Goal: Use online tool/utility: Utilize a website feature to perform a specific function

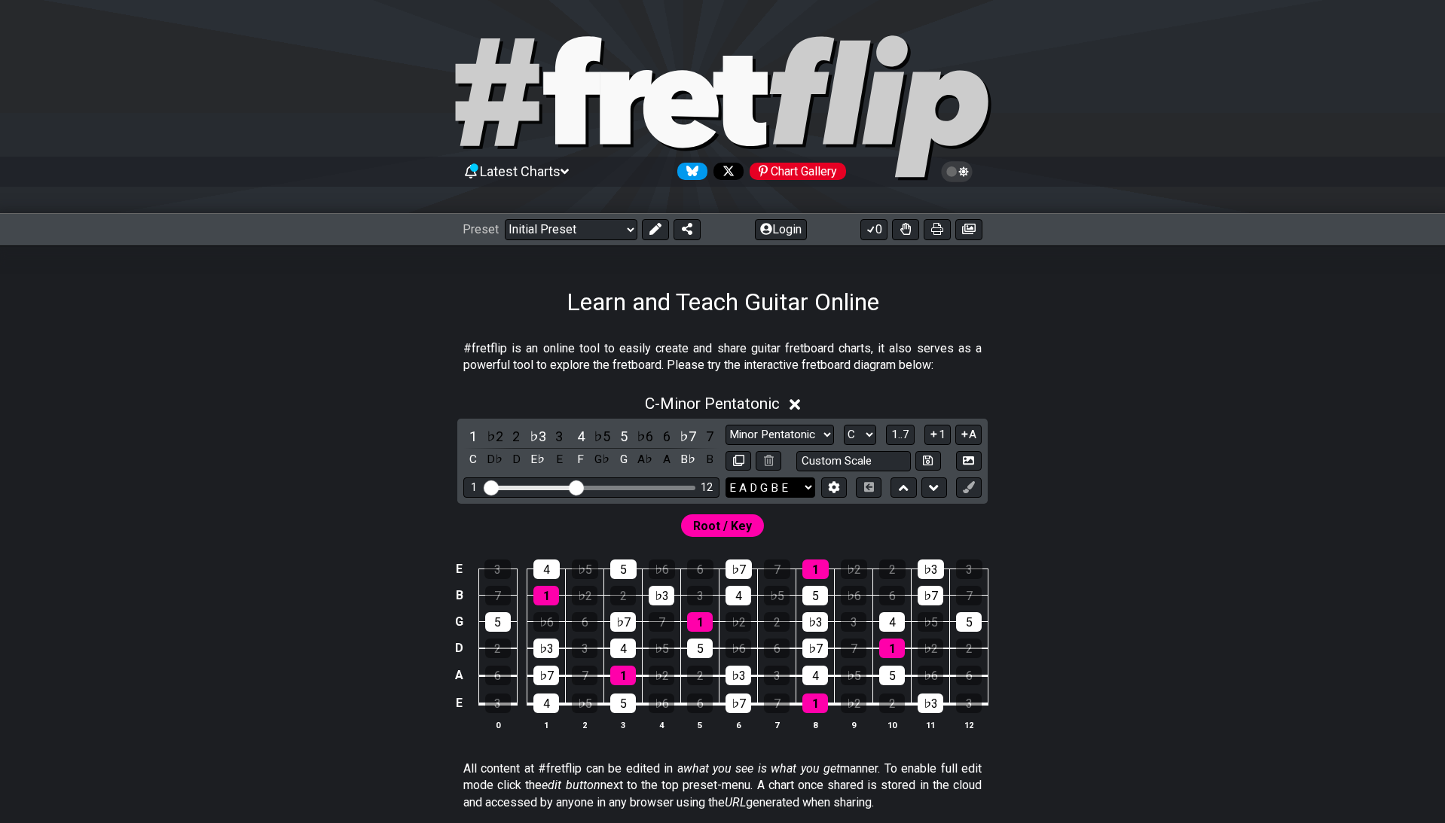
click at [726, 478] on select "E A D G B E E A D G B E E A D G B E B E A D F♯ B A D G C E A D A D G B E E♭ A♭ …" at bounding box center [771, 488] width 90 height 20
click at [1145, 390] on div "C - Minor Pentatonic 1 ♭2 2 ♭3 3 4 ♭5 5 ♭6 6 ♭7 7 C D♭ D E♭ E F G♭ G A♭ A B♭ B …" at bounding box center [722, 569] width 1175 height 366
click at [726, 478] on select "E A D G B E E A D G B E E A D G B E B E A D F♯ B A D G C E A D A D G B E E♭ A♭ …" at bounding box center [771, 488] width 90 height 20
select select "B E A D F# B"
click option "B E A D F♯ B" at bounding box center [0, 0] width 0 height 0
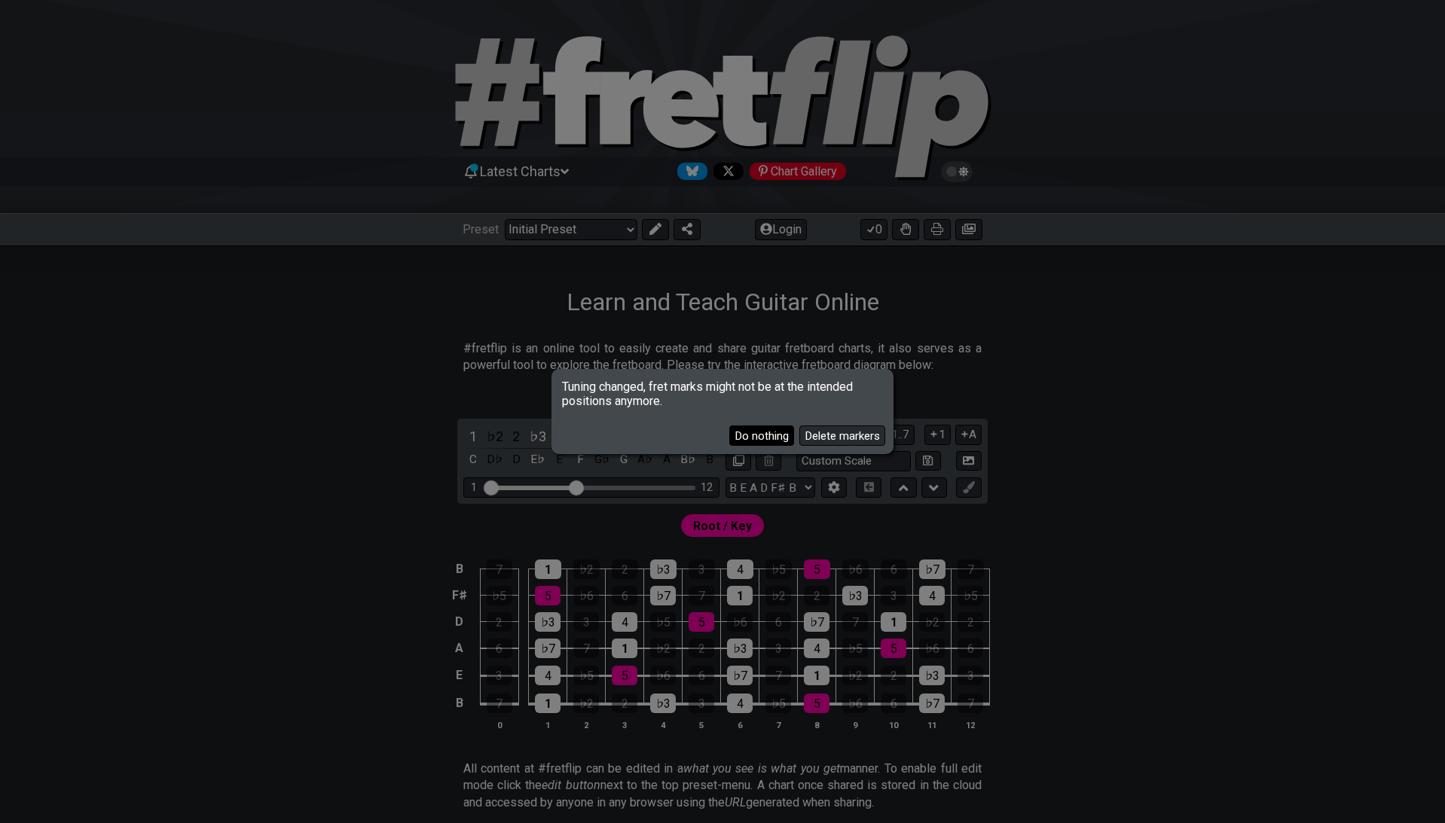
click at [769, 432] on button "Do nothing" at bounding box center [761, 436] width 65 height 20
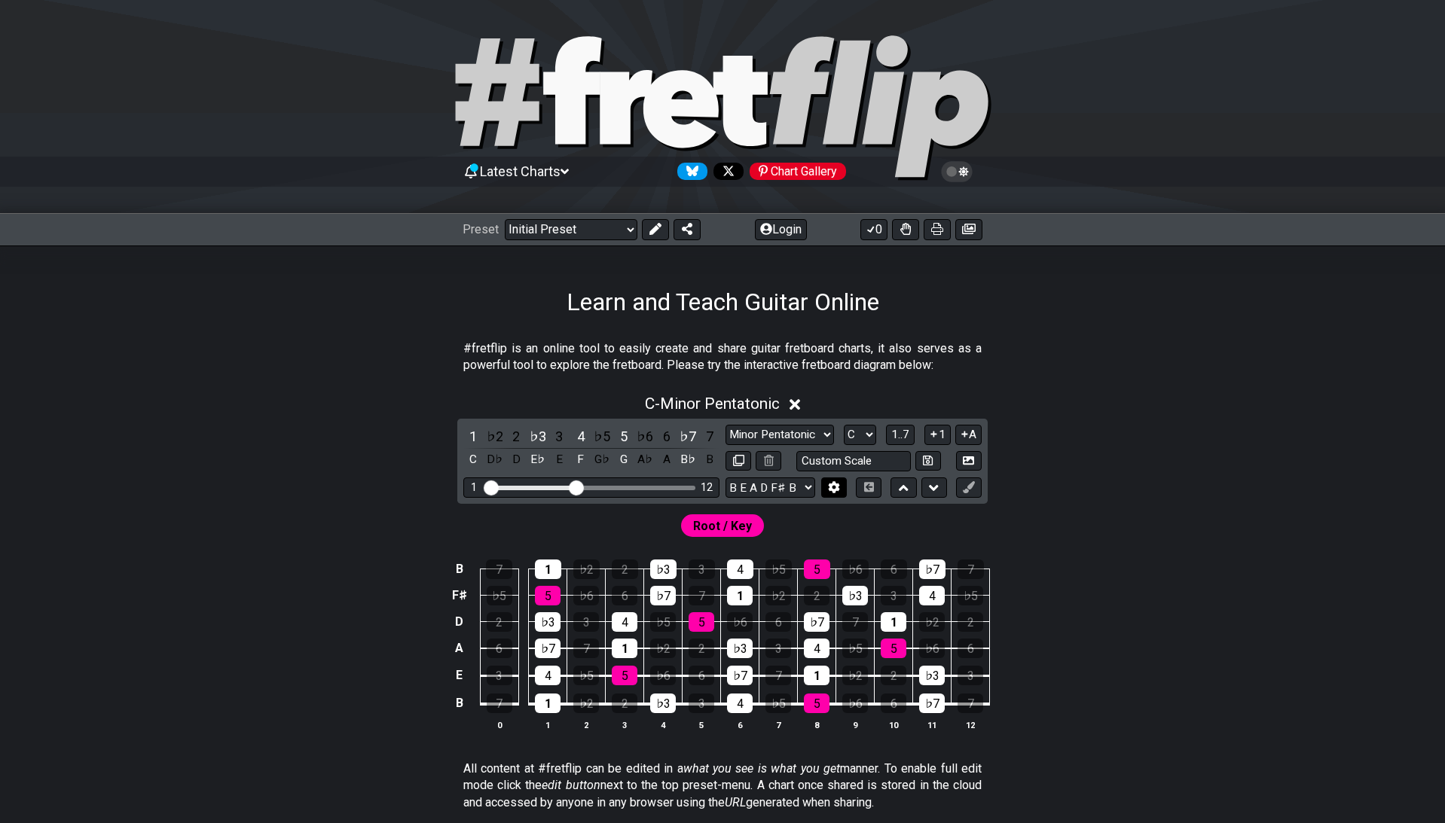
click at [836, 489] on icon at bounding box center [834, 487] width 11 height 11
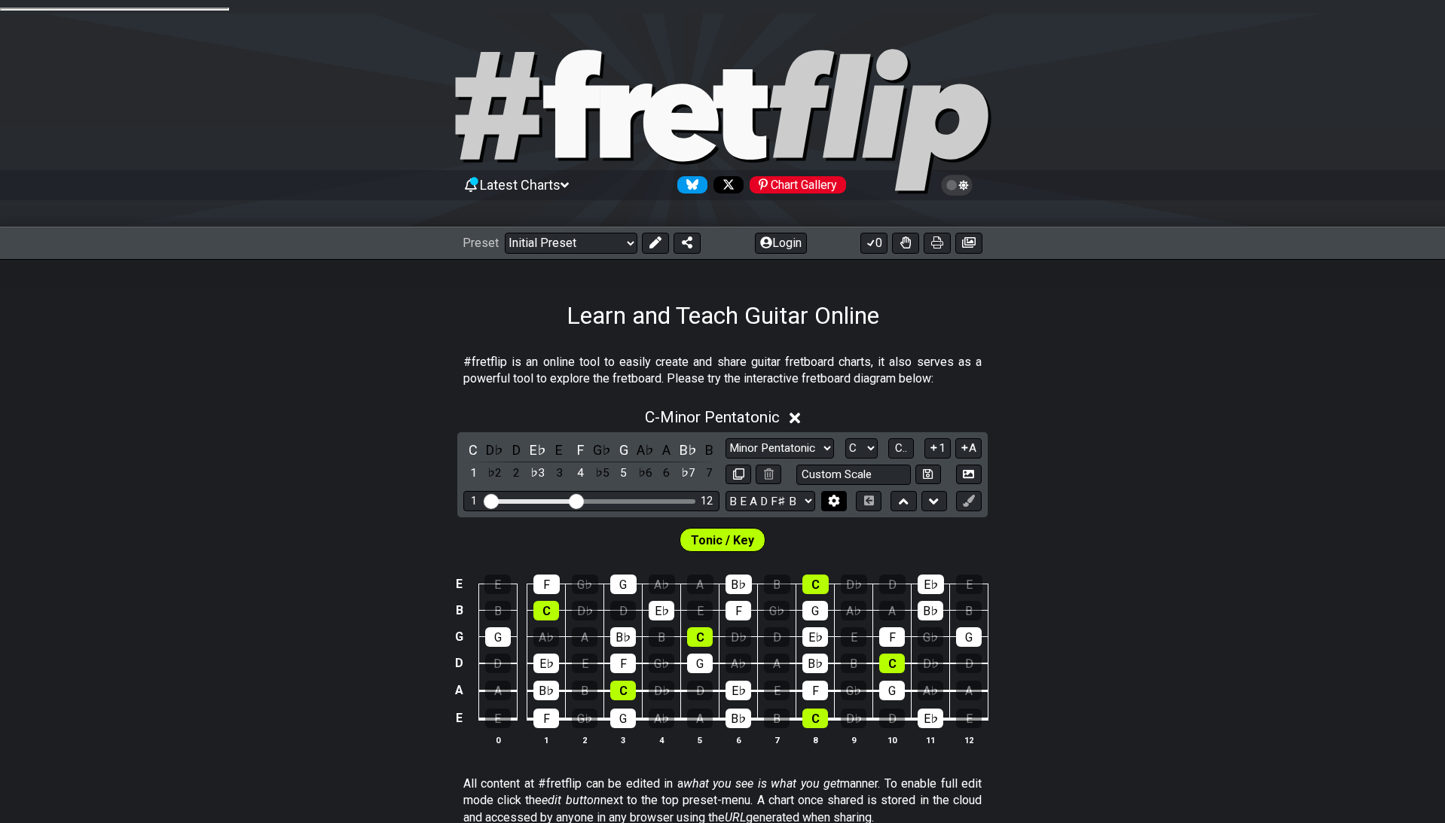
click at [842, 491] on button at bounding box center [834, 501] width 26 height 20
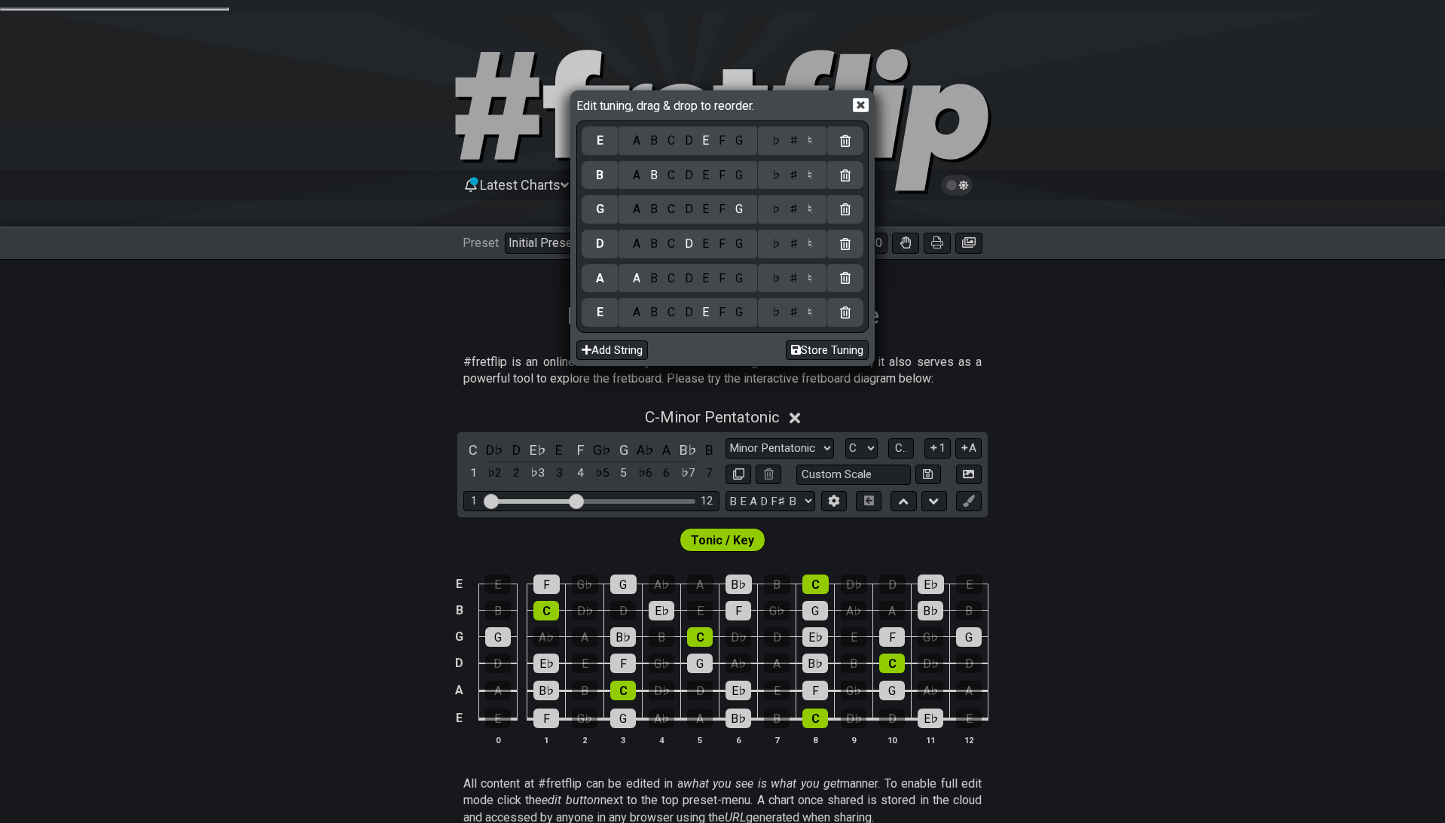
click at [861, 103] on icon at bounding box center [861, 105] width 16 height 16
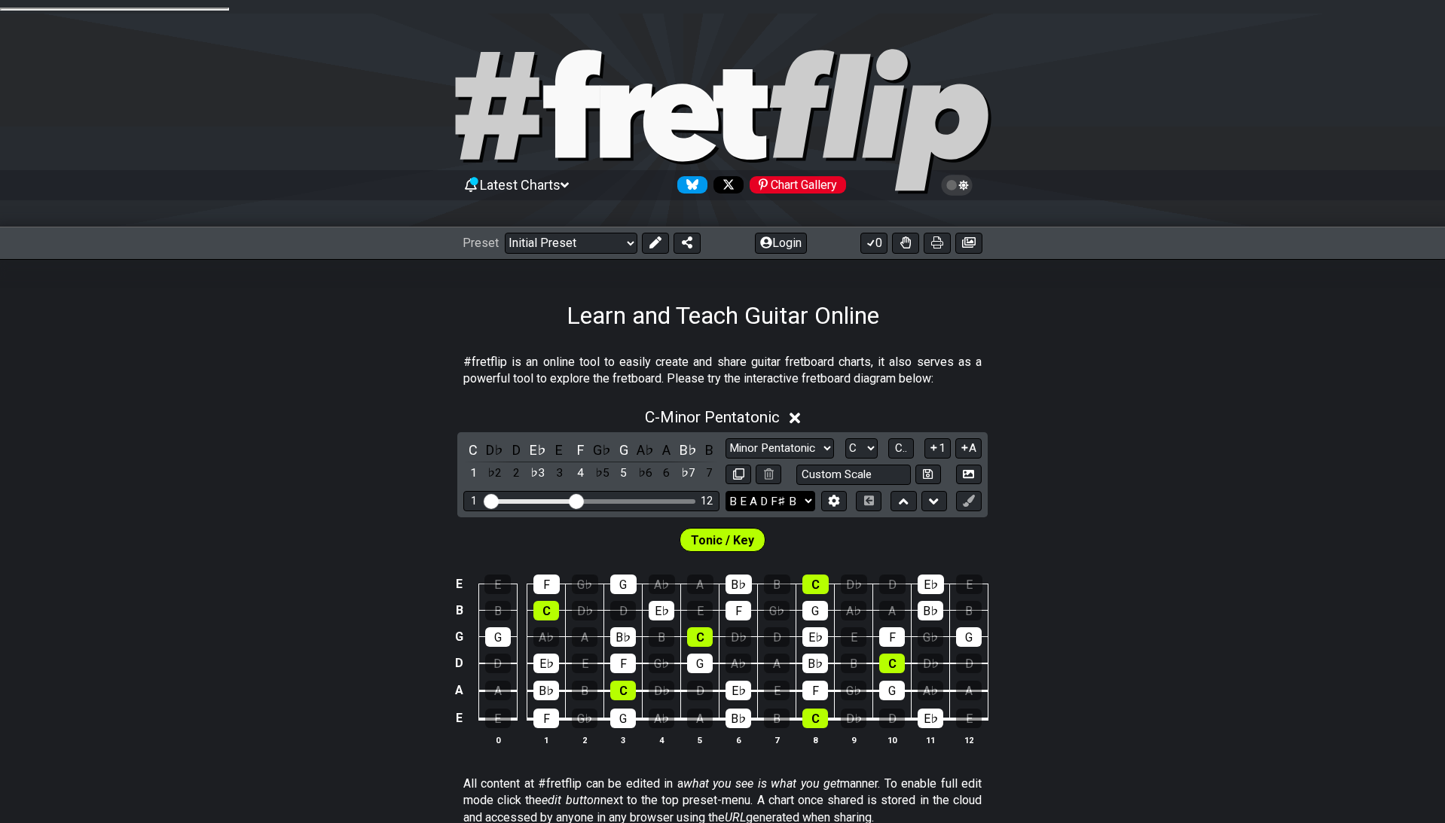
click at [726, 491] on select "E A D G B E E A D G B E E A D G B E B E A D F♯ B A D G C E A D A D G B E E♭ A♭ …" at bounding box center [771, 501] width 90 height 20
click option "B E A D F♯ B" at bounding box center [0, 0] width 0 height 0
click at [726, 491] on select "E A D G B E E A D G B E E A D G B E B E A D F♯ B A D G C E A D A D G B E E♭ A♭ …" at bounding box center [771, 501] width 90 height 20
click option "E A D G B E" at bounding box center [0, 0] width 0 height 0
click at [726, 491] on select "E A D G B E E A D G B E E A D G B E B E A D F♯ B A D G C E A D A D G B E E♭ A♭ …" at bounding box center [771, 501] width 90 height 20
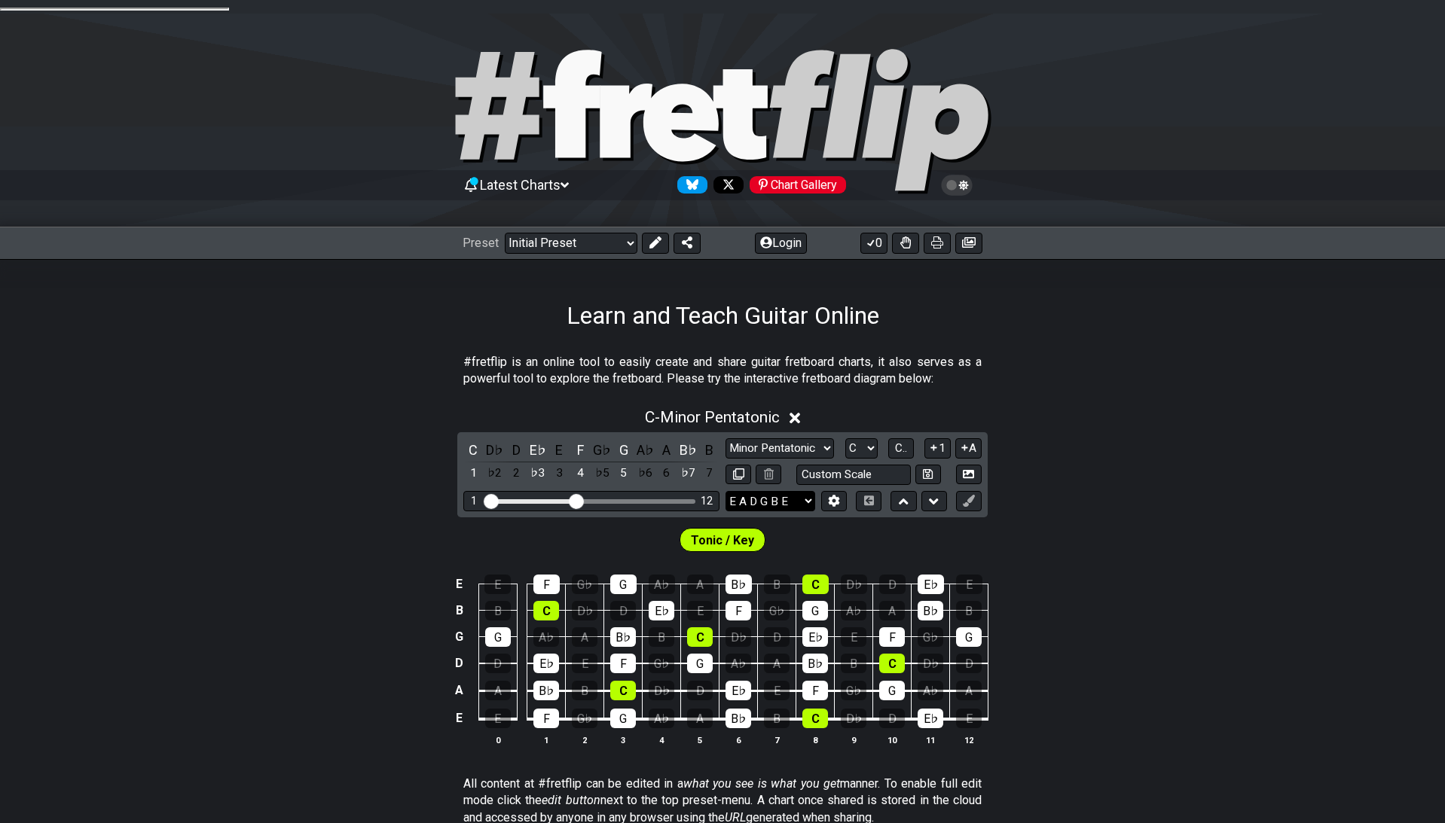
select select "B E A D F# B"
click option "B E A D F♯ B" at bounding box center [0, 0] width 0 height 0
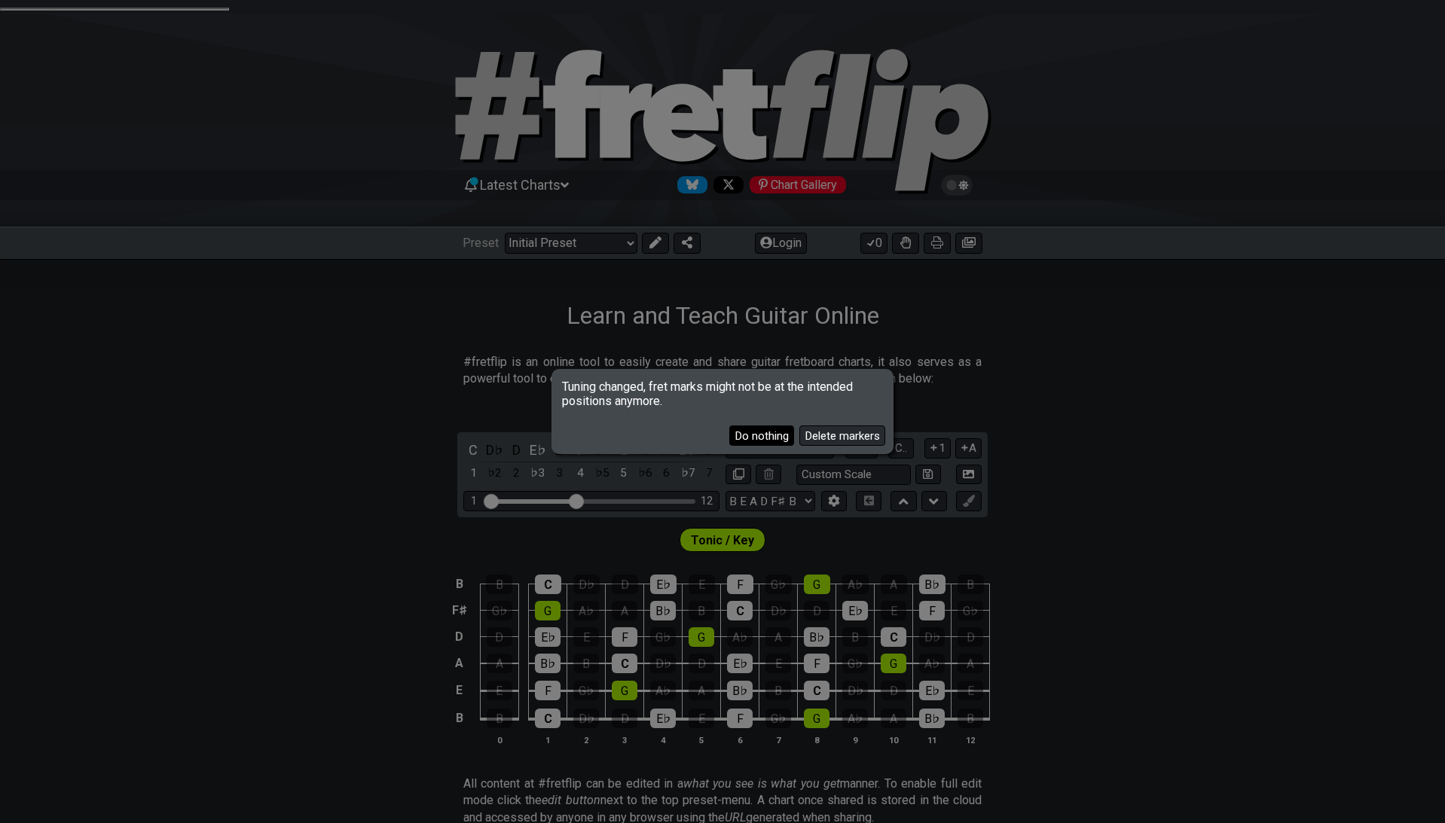
click at [776, 438] on button "Do nothing" at bounding box center [761, 436] width 65 height 20
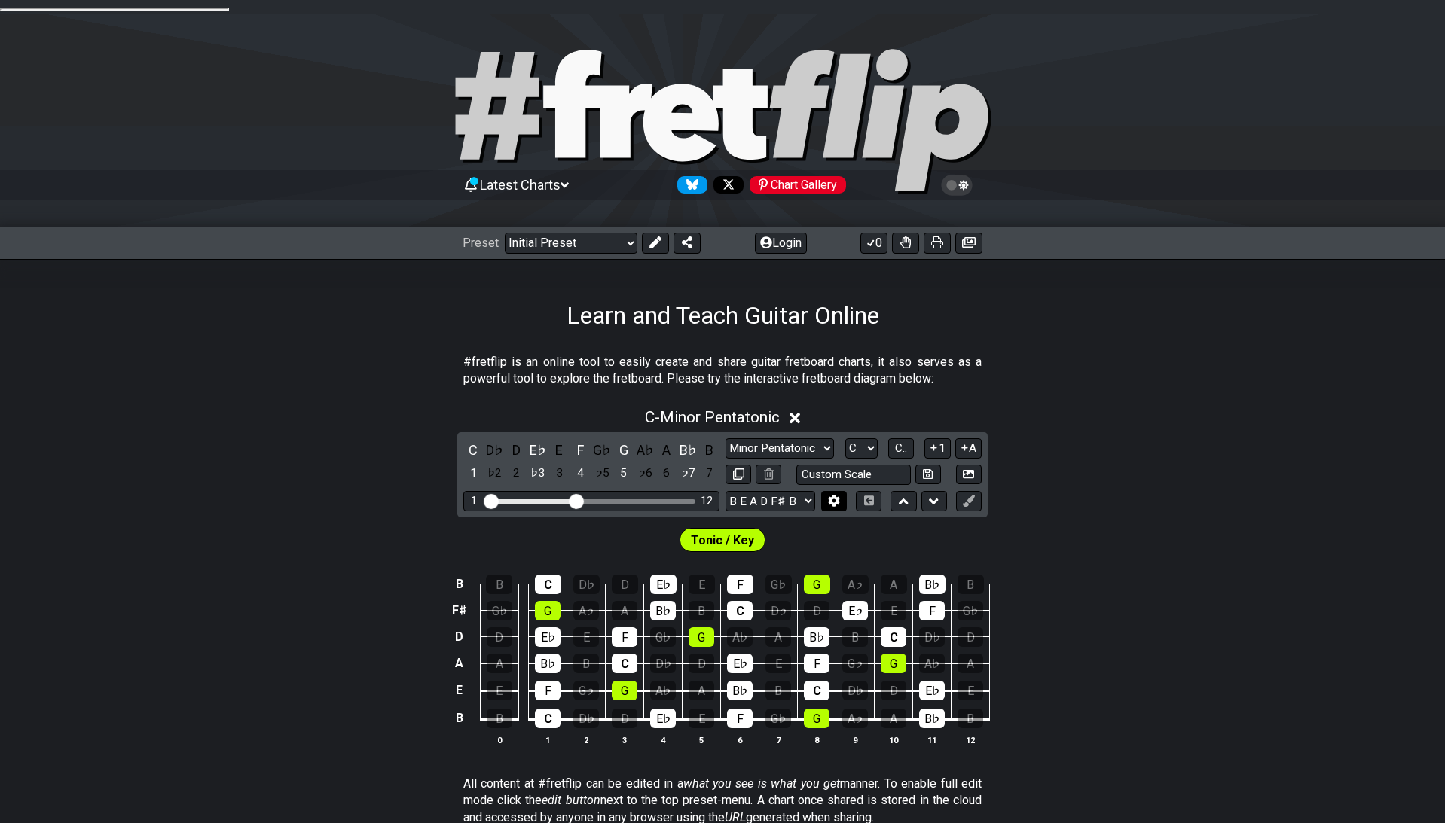
click at [831, 493] on button at bounding box center [834, 501] width 26 height 20
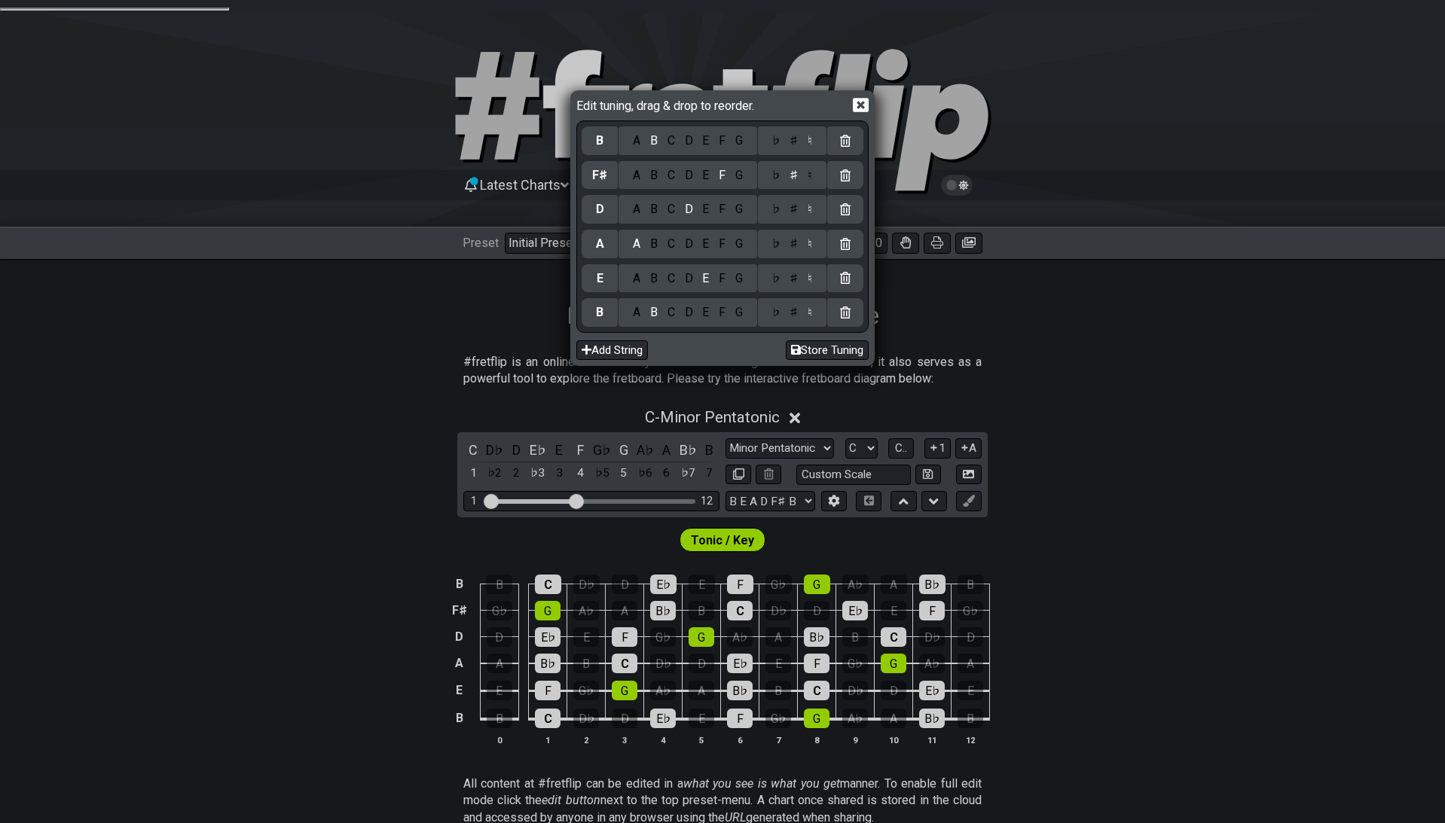
click at [738, 173] on div "G" at bounding box center [738, 175] width 17 height 17
click at [669, 137] on div "C" at bounding box center [670, 141] width 17 height 17
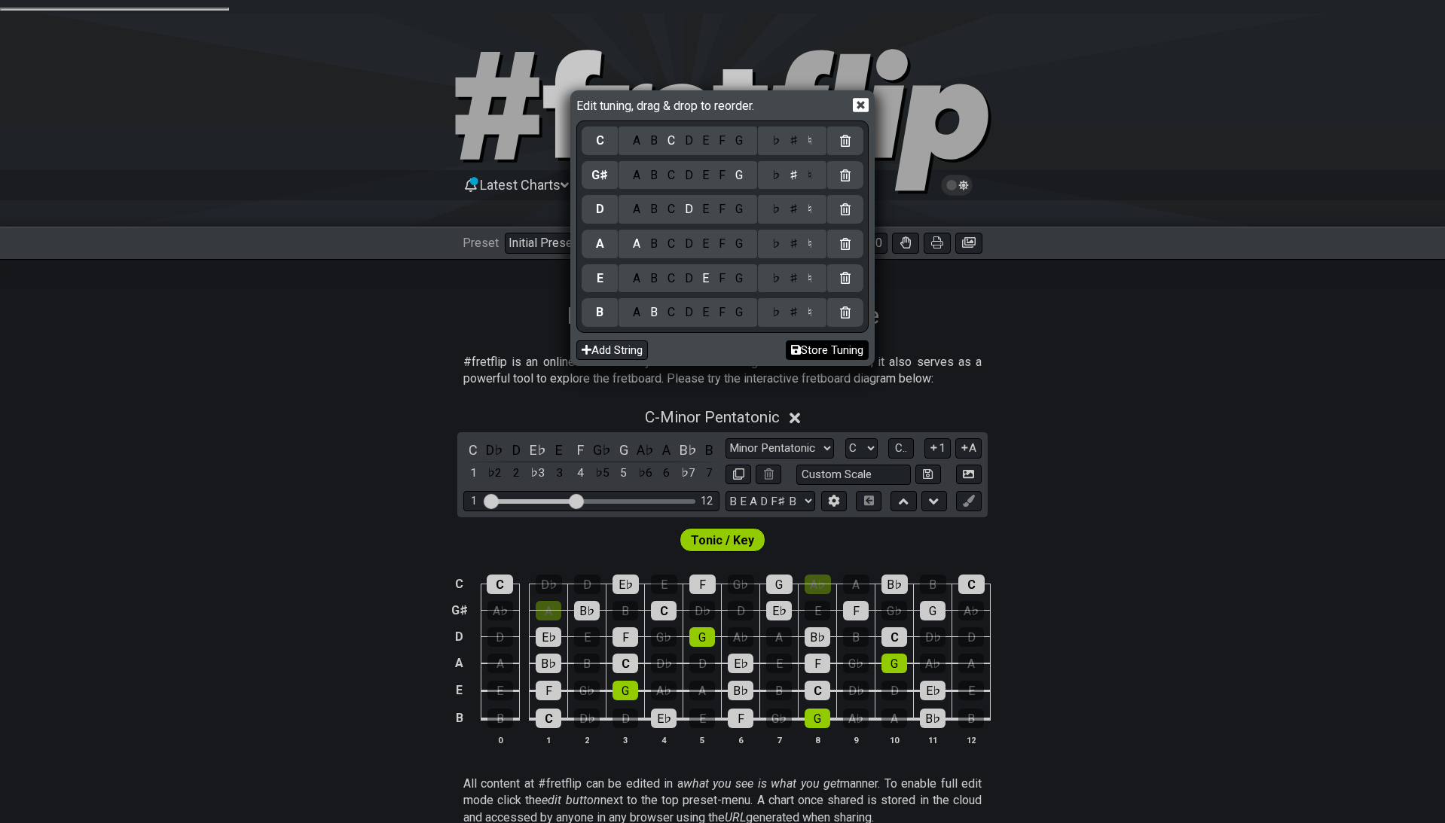
click at [812, 347] on button "Store Tuning" at bounding box center [827, 351] width 83 height 20
click at [829, 352] on button "Store Tuning" at bounding box center [827, 351] width 83 height 20
click at [828, 352] on button "Store Tuning" at bounding box center [827, 351] width 83 height 20
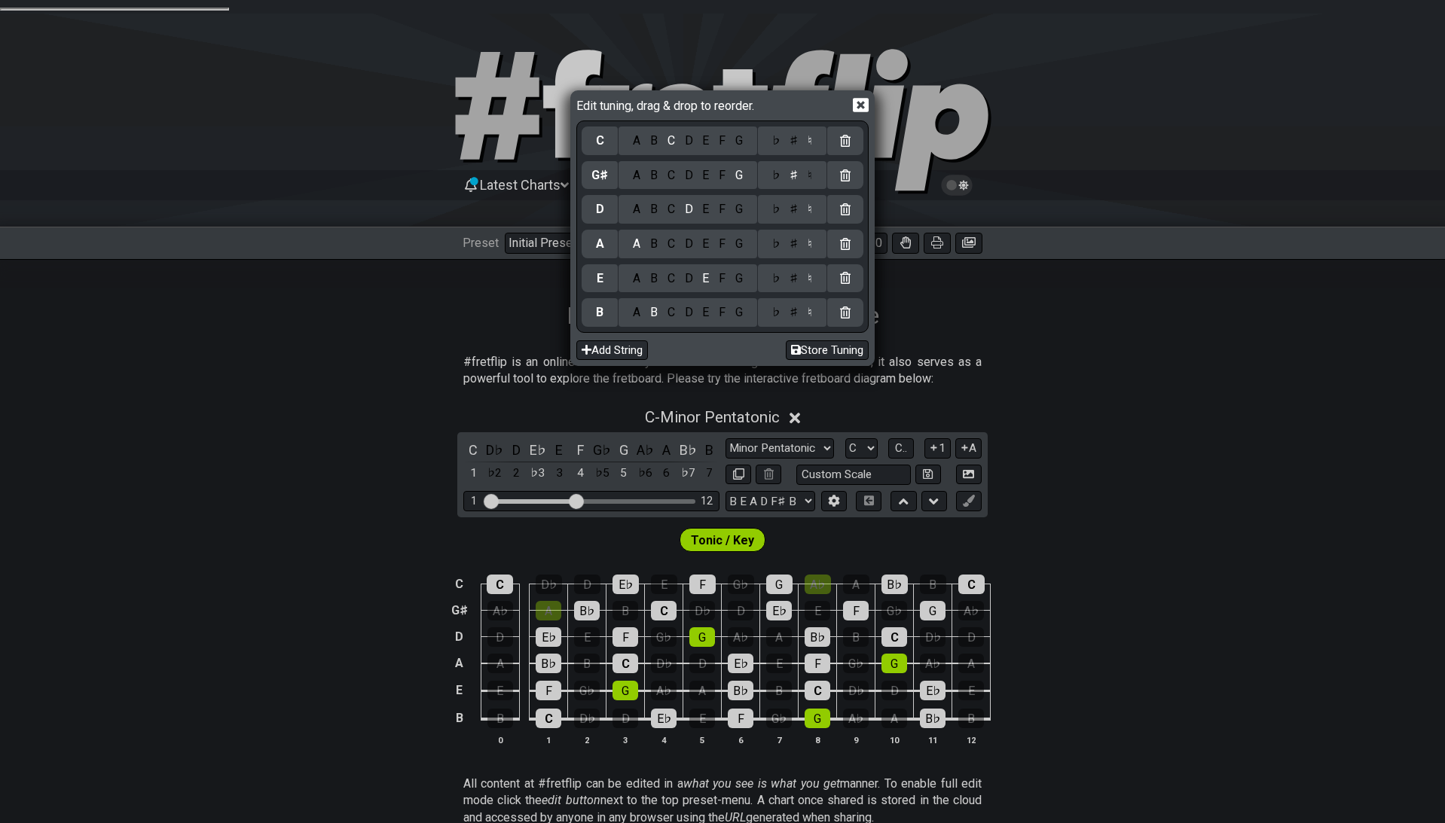
click at [860, 104] on icon at bounding box center [861, 105] width 16 height 16
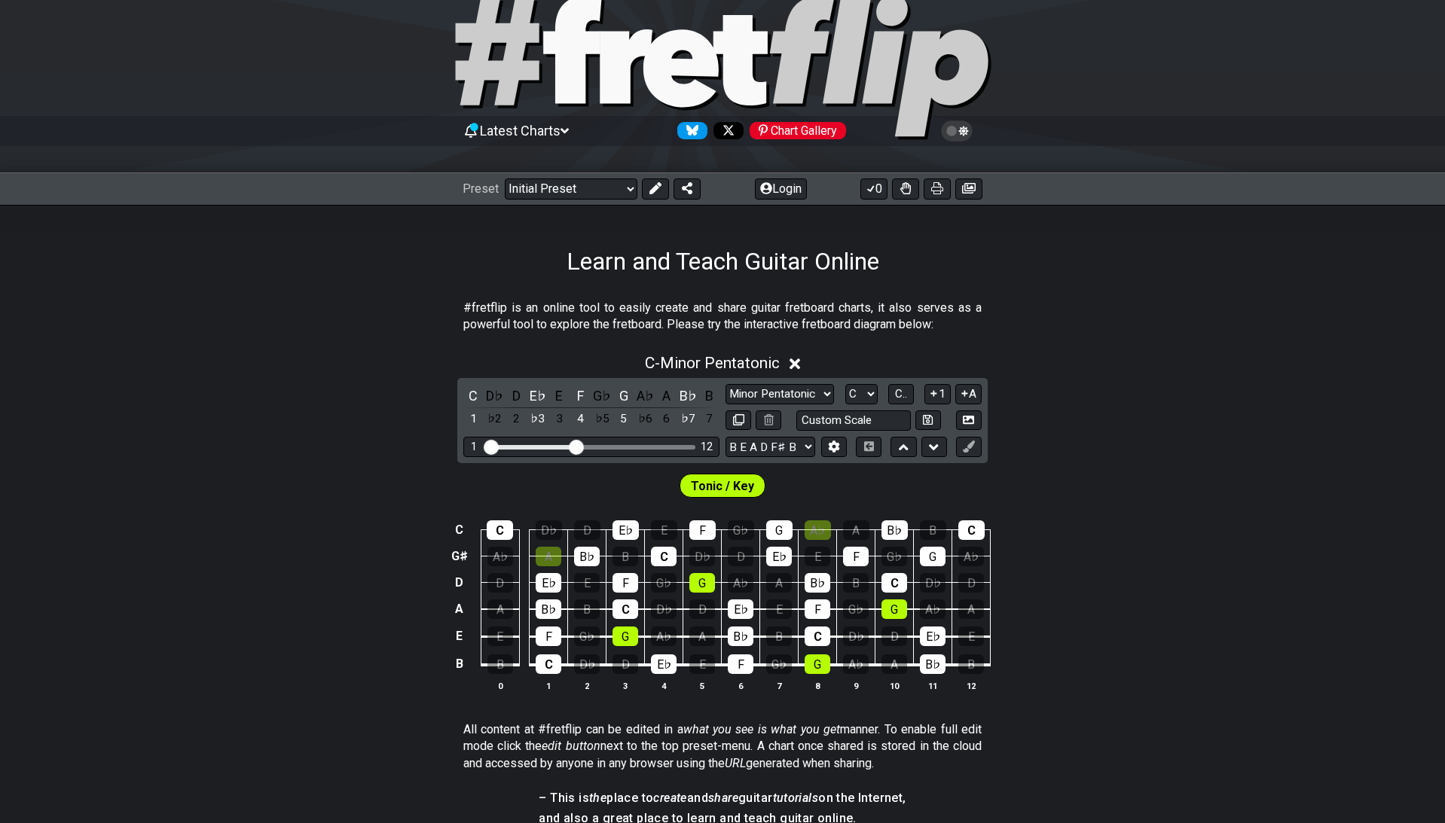
scroll to position [86, 0]
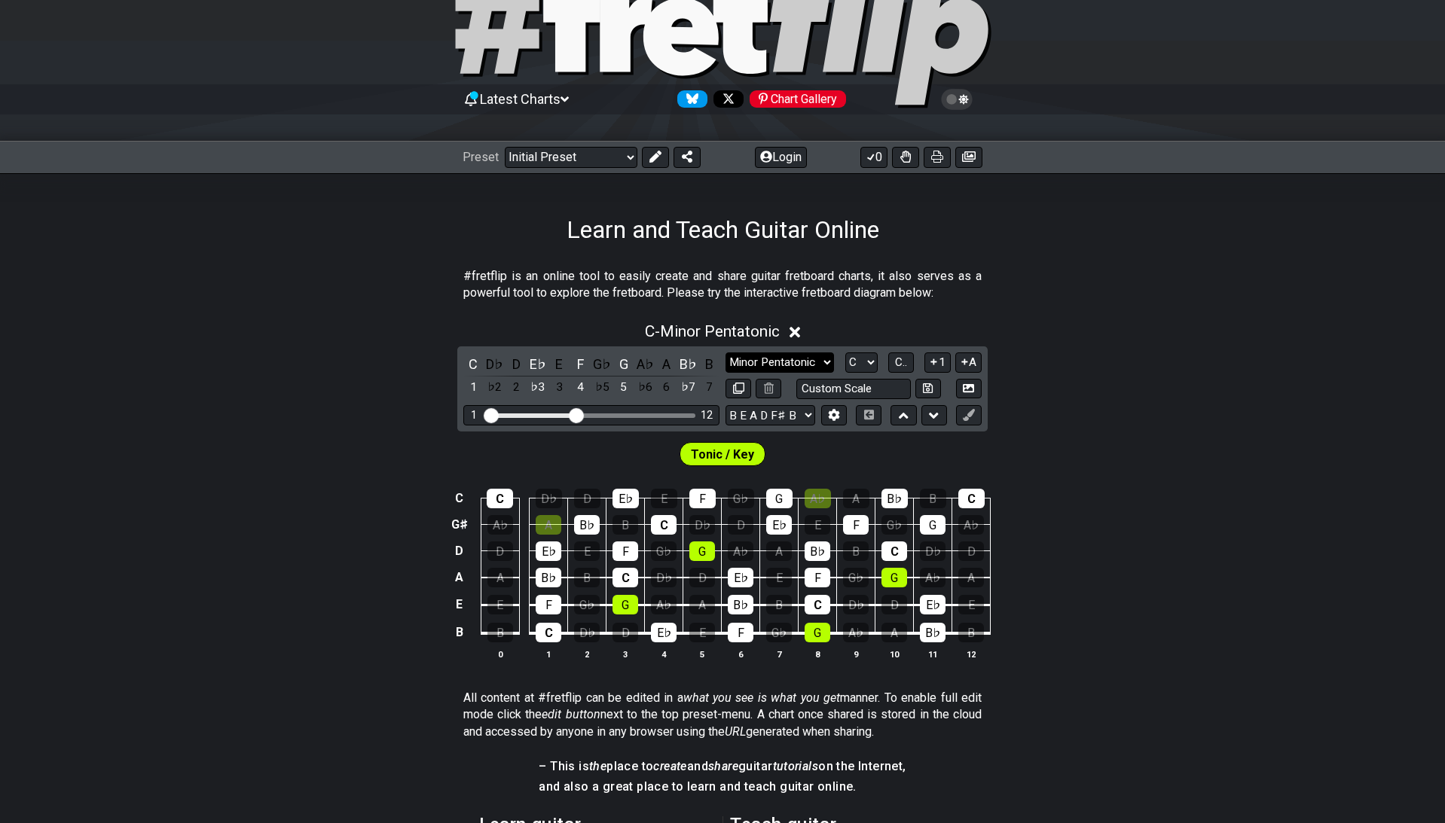
click at [726, 353] on select "Minor Pentatonic Click to edit Minor Pentatonic Major Pentatonic Minor Blues Ma…" at bounding box center [780, 363] width 108 height 20
click option "Major" at bounding box center [0, 0] width 0 height 0
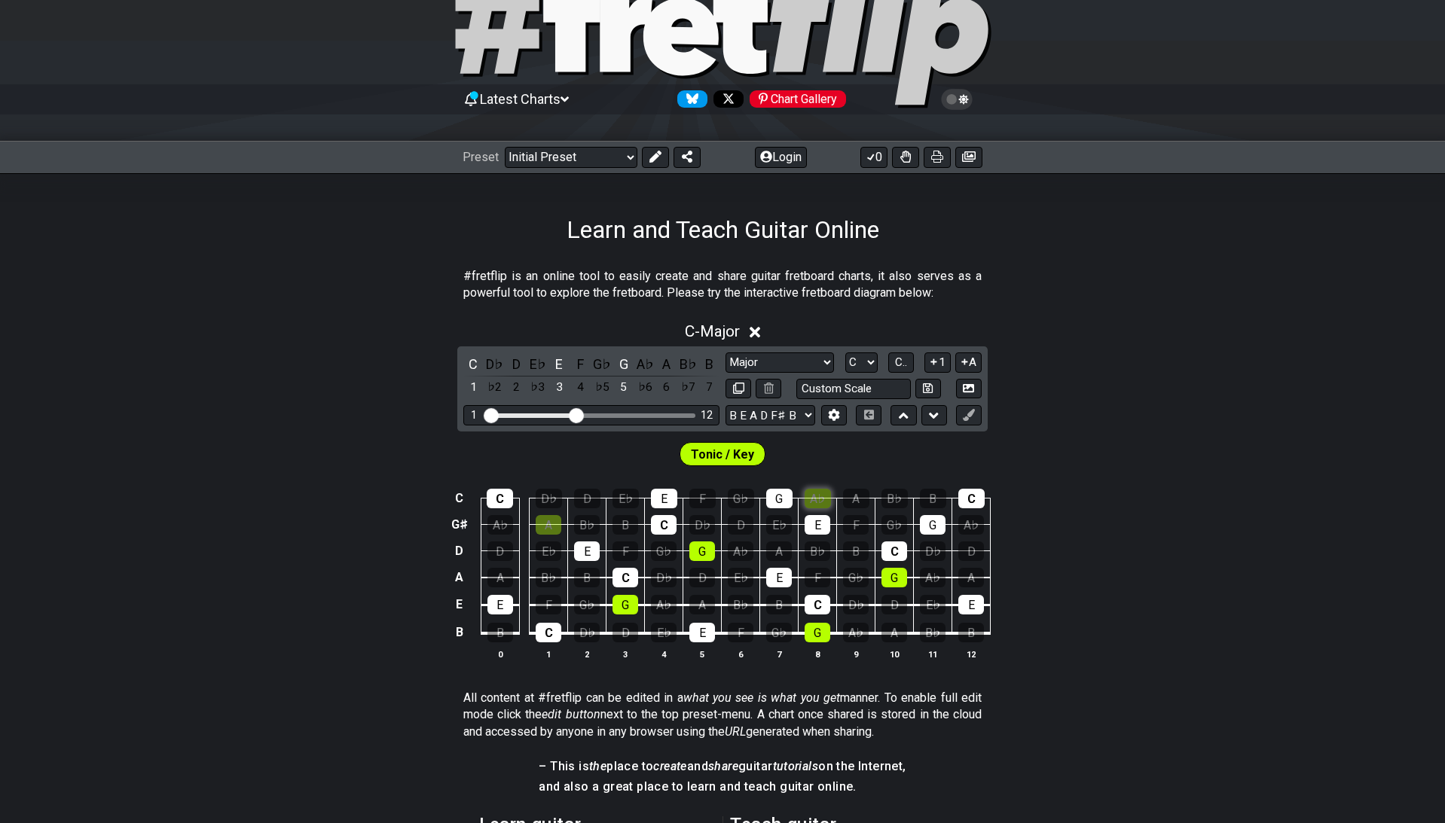
click at [822, 490] on div "A♭" at bounding box center [818, 499] width 26 height 20
click at [811, 475] on td "A♭" at bounding box center [818, 485] width 38 height 26
click at [820, 489] on div "A♭" at bounding box center [818, 499] width 26 height 20
click at [731, 444] on span "Tonic / Key" at bounding box center [722, 455] width 63 height 22
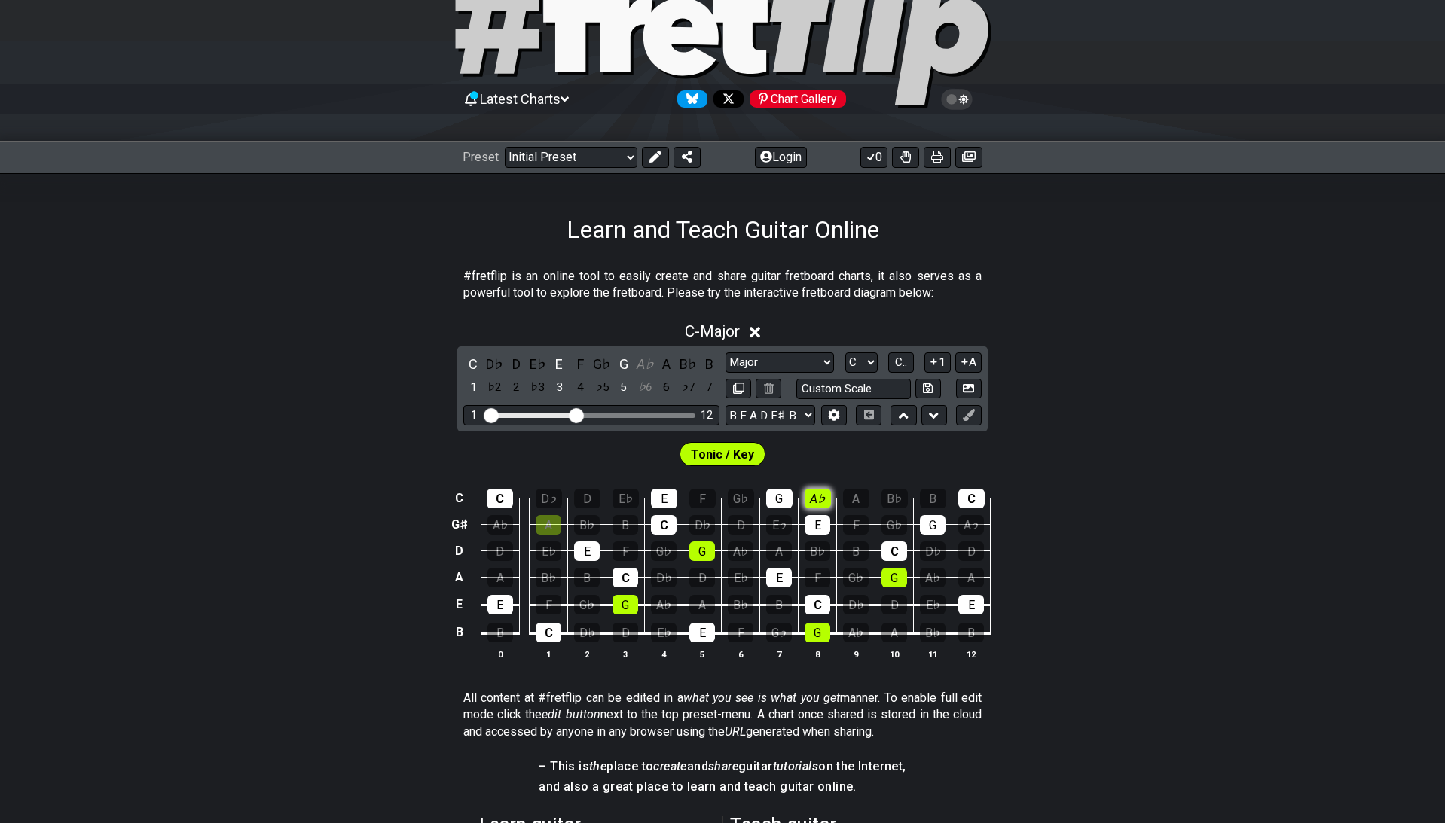
click at [820, 489] on div "A♭" at bounding box center [818, 499] width 26 height 20
click at [709, 444] on span "Tonic / Key" at bounding box center [722, 455] width 63 height 22
click at [556, 515] on div "A" at bounding box center [549, 525] width 26 height 20
click at [555, 515] on div "A" at bounding box center [549, 525] width 26 height 20
click at [656, 151] on icon at bounding box center [655, 157] width 12 height 12
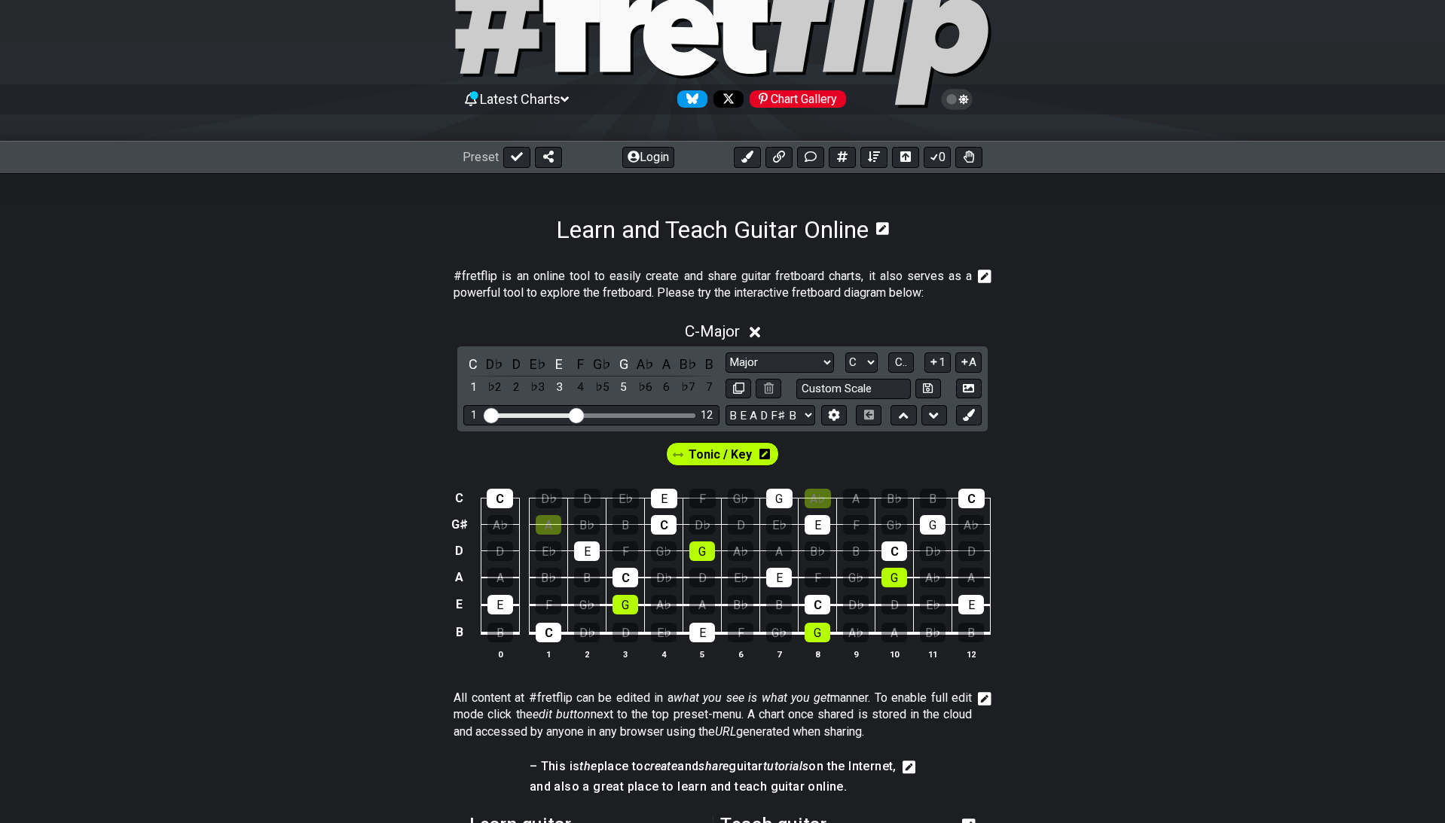
click at [726, 445] on span "Tonic / Key" at bounding box center [720, 455] width 63 height 22
click at [553, 515] on div "A" at bounding box center [549, 525] width 26 height 20
click at [817, 489] on div "A♭" at bounding box center [818, 499] width 26 height 20
click at [726, 405] on select "E A D G B E B E A D G♯ C E A D G B E B E A D F♯ B A D G C E A D A D G B E E♭ A♭…" at bounding box center [771, 415] width 90 height 20
click at [806, 405] on select "E A D G B E B E A D G♯ C E A D G B E B E A D F♯ B A D G C E A D A D G B E E♭ A♭…" at bounding box center [771, 415] width 90 height 20
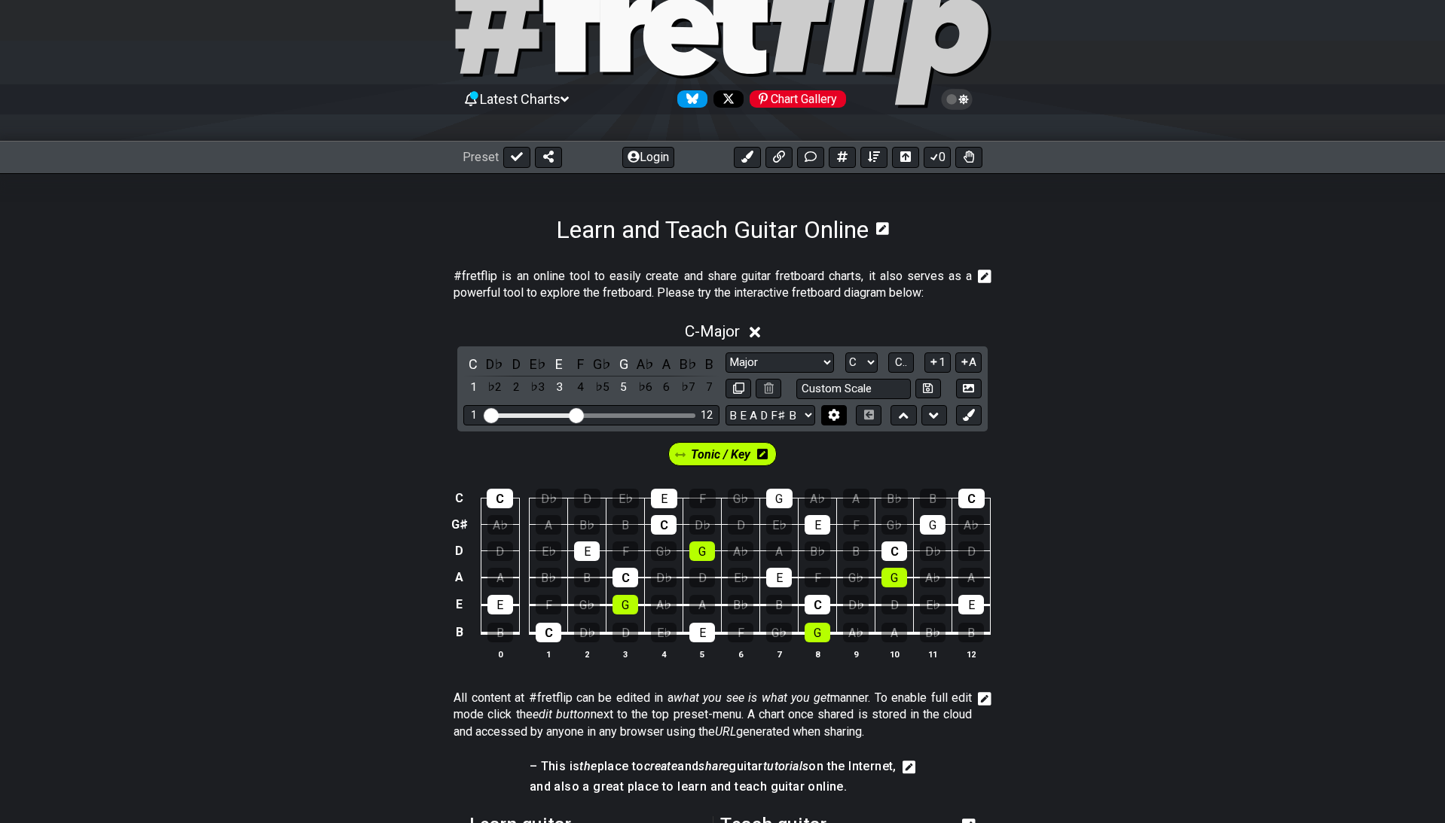
click at [838, 410] on icon at bounding box center [834, 415] width 11 height 11
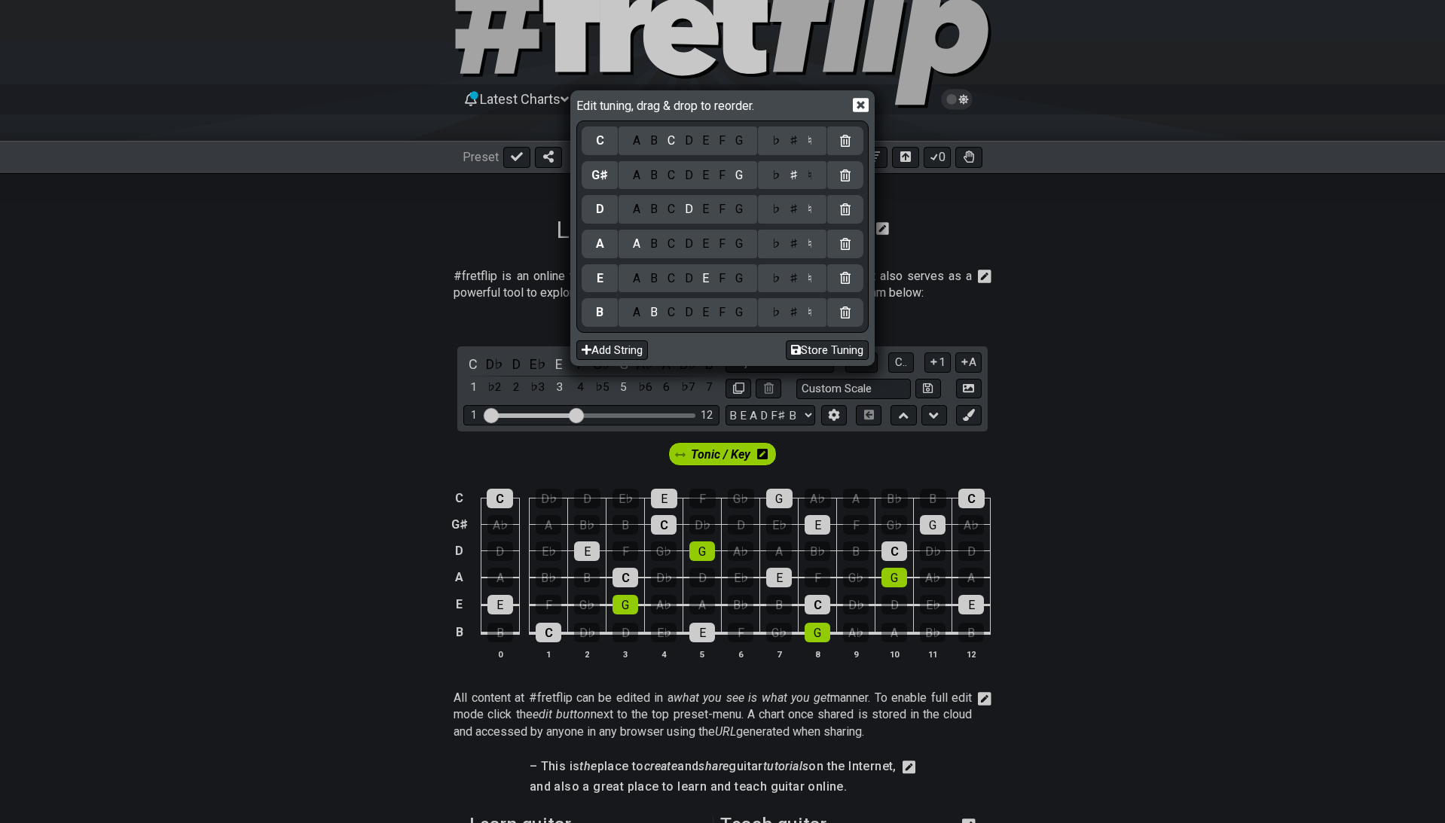
click at [813, 179] on div "♮" at bounding box center [809, 175] width 14 height 17
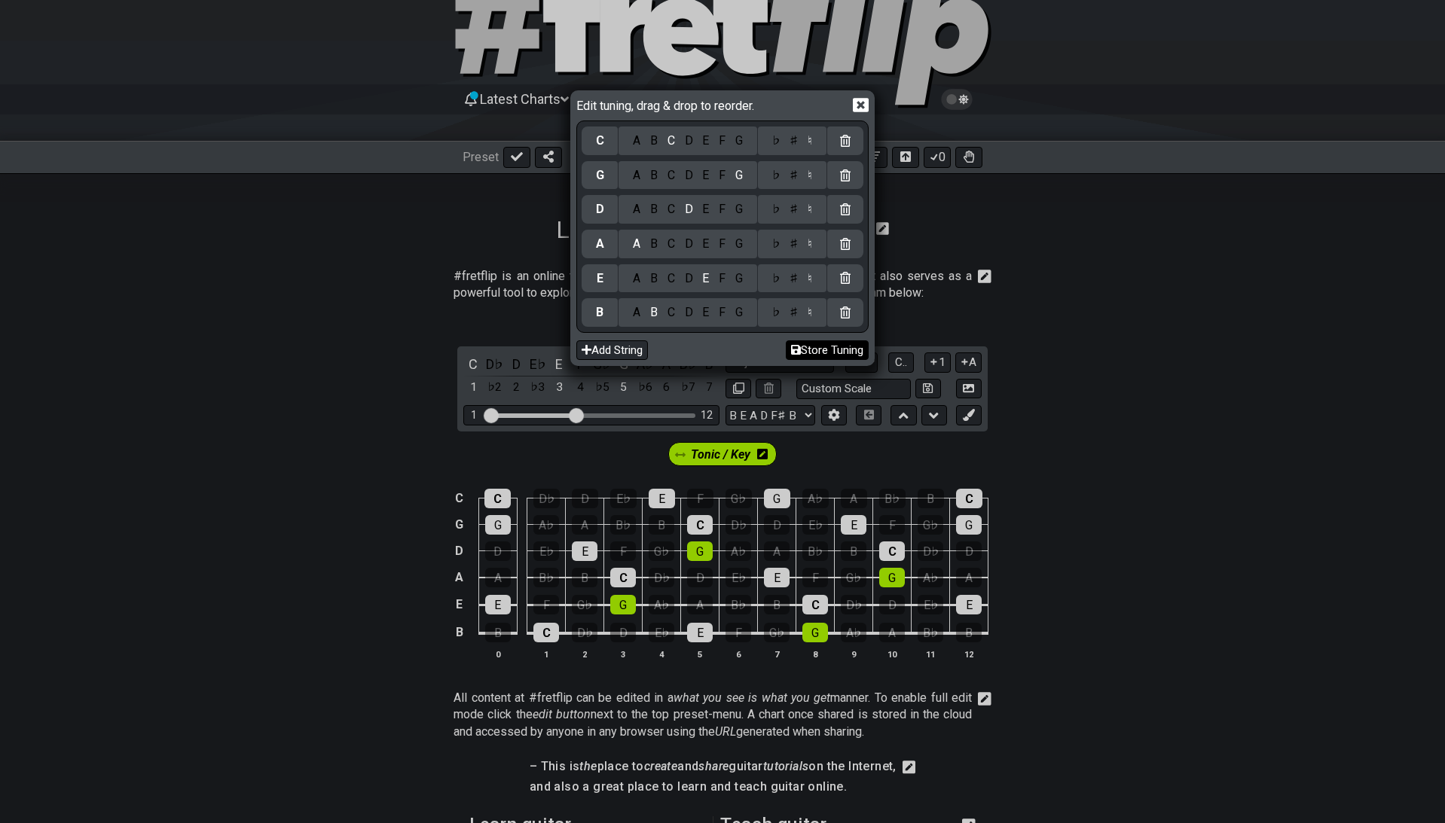
click at [833, 350] on button "Store Tuning" at bounding box center [827, 351] width 83 height 20
click at [816, 347] on button "Store Tuning" at bounding box center [827, 351] width 83 height 20
click at [815, 346] on button "Store Tuning" at bounding box center [827, 351] width 83 height 20
click at [863, 105] on icon at bounding box center [861, 105] width 16 height 16
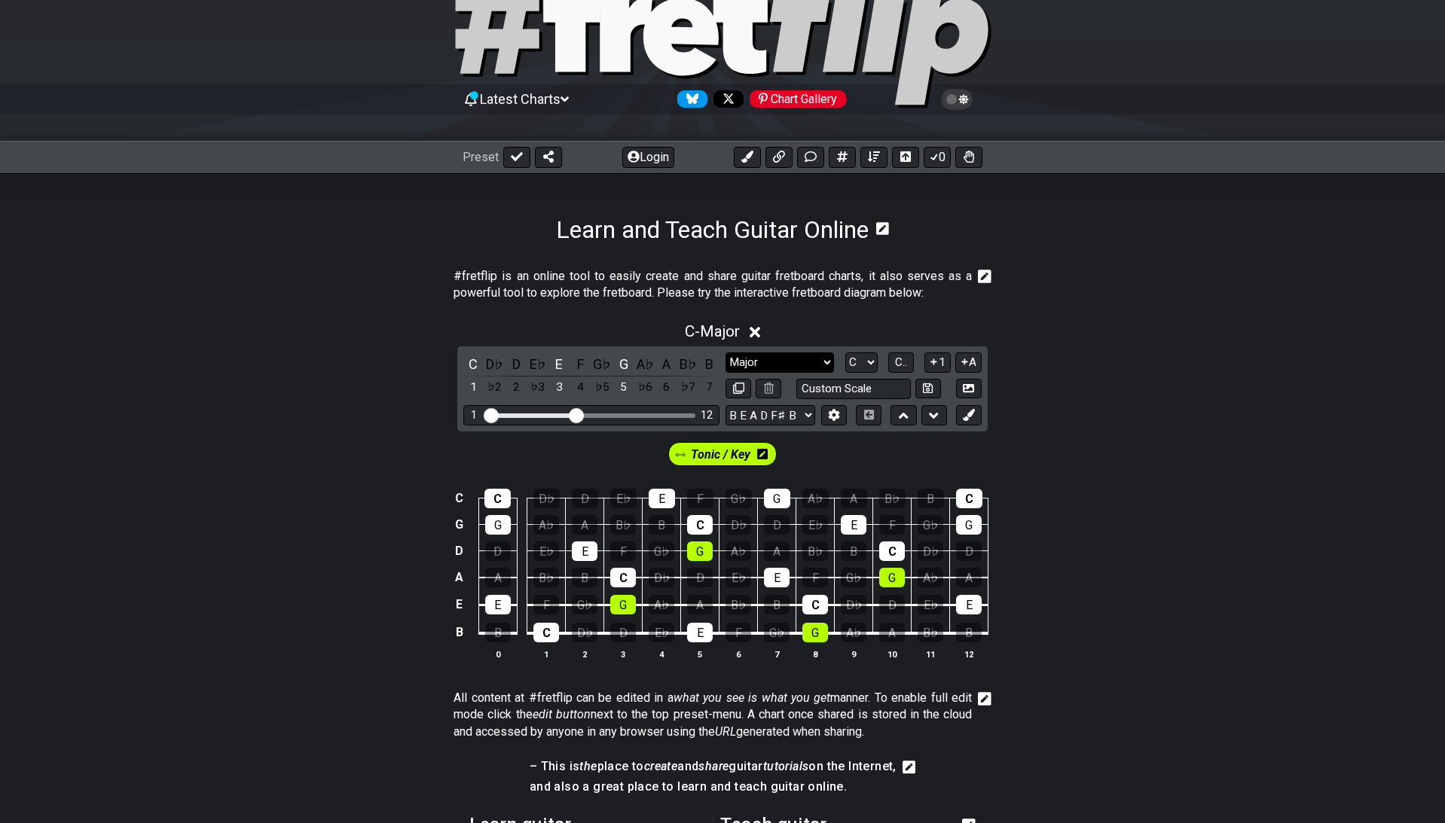
click at [726, 353] on select "Minor Pentatonic Click to edit Minor Pentatonic Major Pentatonic Minor Blues Ma…" at bounding box center [780, 363] width 108 height 20
click option "Minor" at bounding box center [0, 0] width 0 height 0
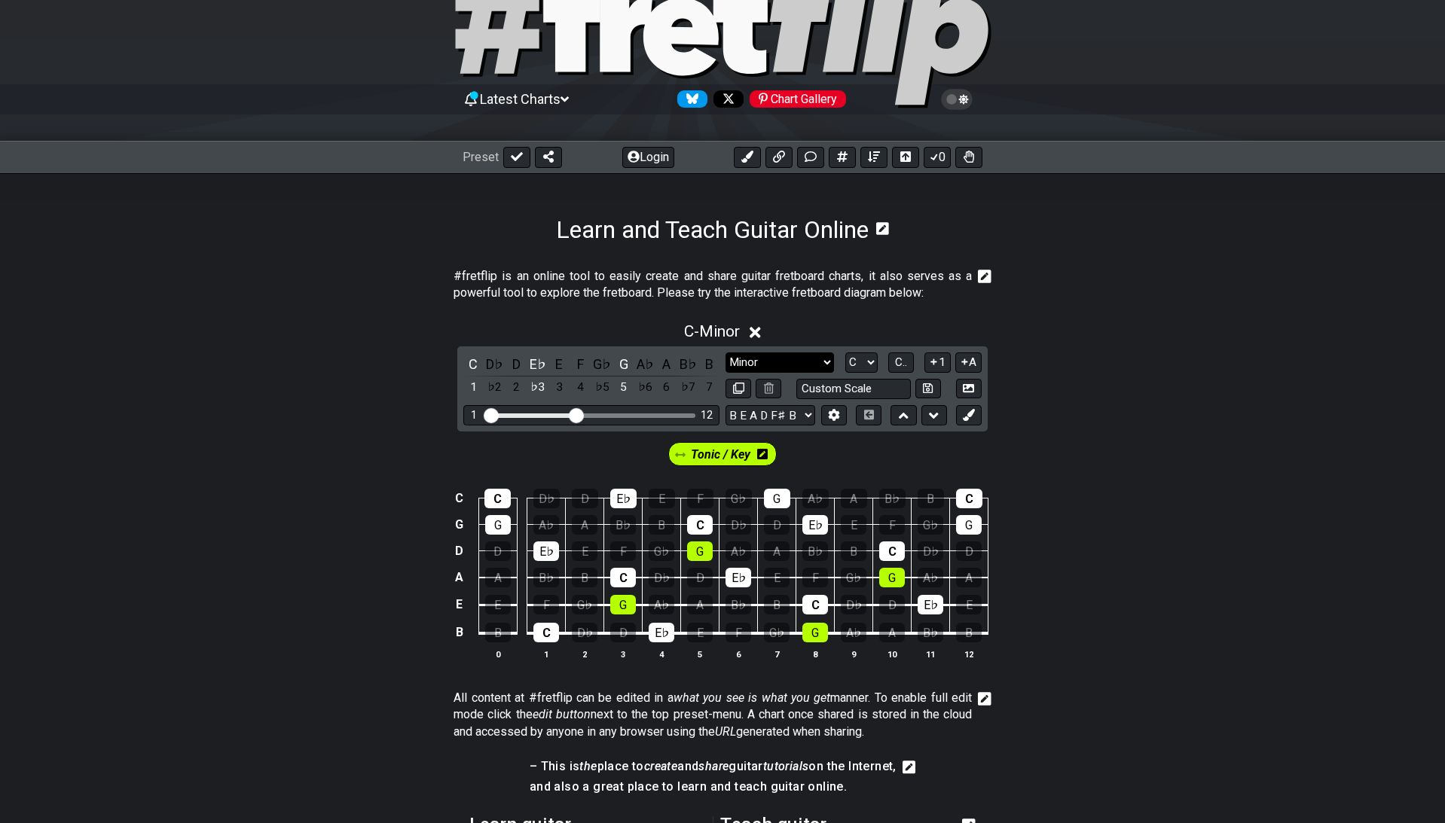
click at [726, 353] on select "Minor Pentatonic Click to edit Minor Pentatonic Major Pentatonic Minor Blues Ma…" at bounding box center [780, 363] width 108 height 20
click at [777, 353] on select "Minor Pentatonic Click to edit Minor Pentatonic Major Pentatonic Minor Blues Ma…" at bounding box center [780, 363] width 108 height 20
click at [726, 353] on select "Minor Pentatonic Click to edit Minor Pentatonic Major Pentatonic Minor Blues Ma…" at bounding box center [780, 363] width 108 height 20
click option "Augmented" at bounding box center [0, 0] width 0 height 0
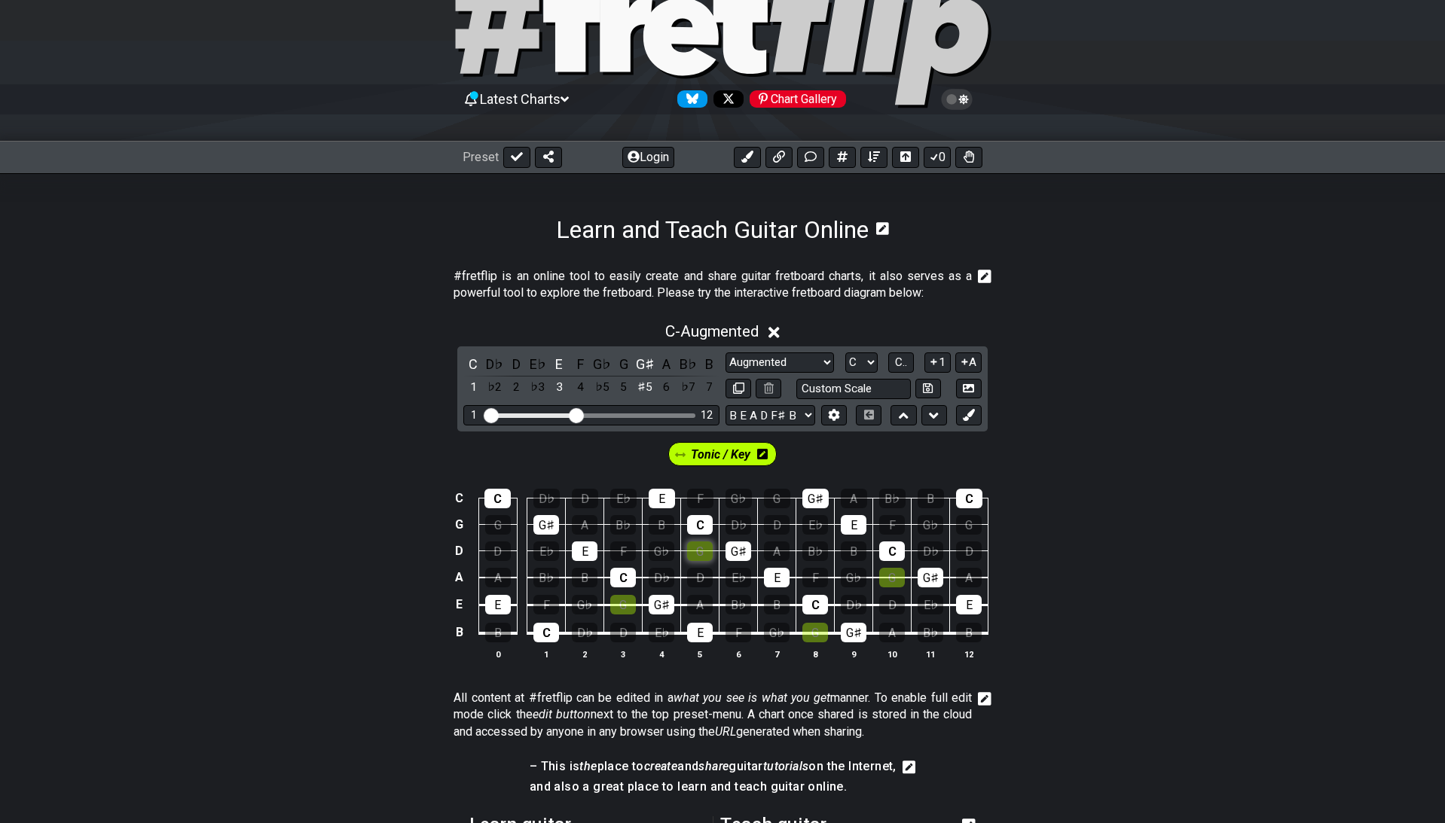
click at [695, 542] on div "G" at bounding box center [700, 552] width 26 height 20
click at [624, 595] on div "G" at bounding box center [623, 605] width 26 height 20
click at [818, 623] on div "G" at bounding box center [815, 633] width 26 height 20
click at [890, 568] on div "G" at bounding box center [892, 578] width 26 height 20
click at [726, 353] on select "Minor Pentatonic Click to edit Minor Pentatonic Major Pentatonic Minor Blues Ma…" at bounding box center [780, 363] width 108 height 20
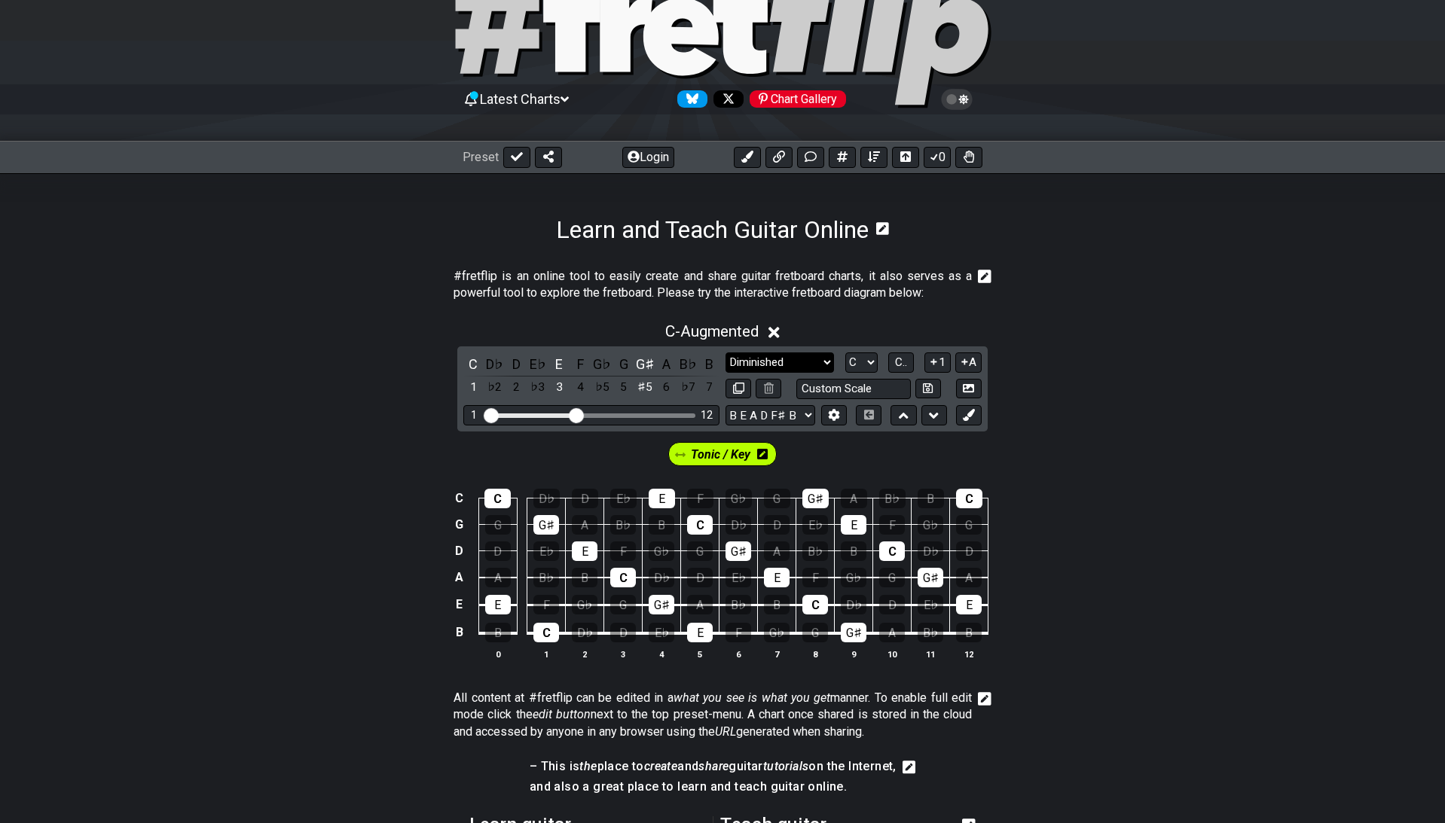
click option "Diminished" at bounding box center [0, 0] width 0 height 0
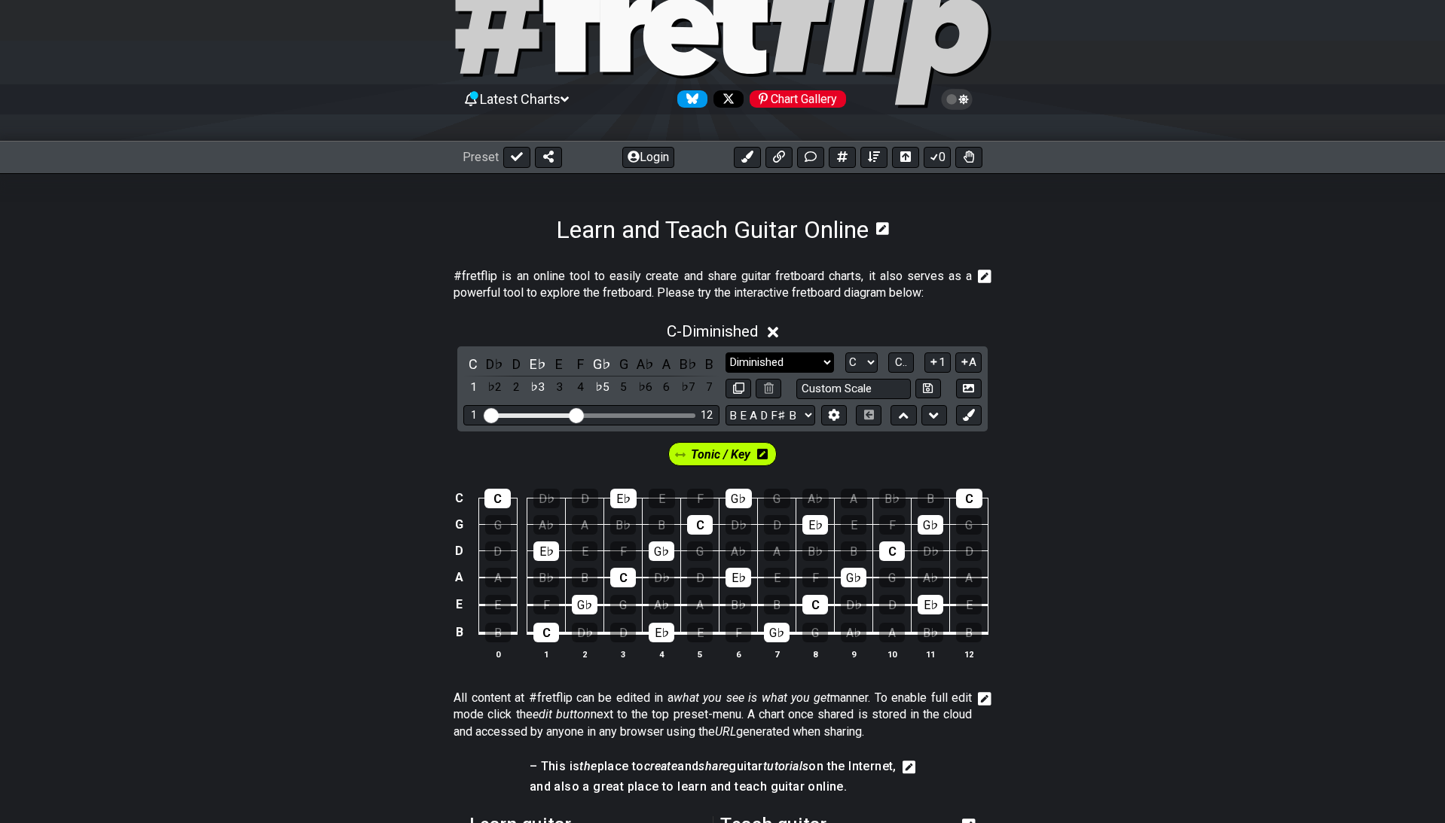
click at [726, 353] on select "Minor Pentatonic Click to edit Minor Pentatonic Major Pentatonic Minor Blues Ma…" at bounding box center [780, 363] width 108 height 20
click option "Major" at bounding box center [0, 0] width 0 height 0
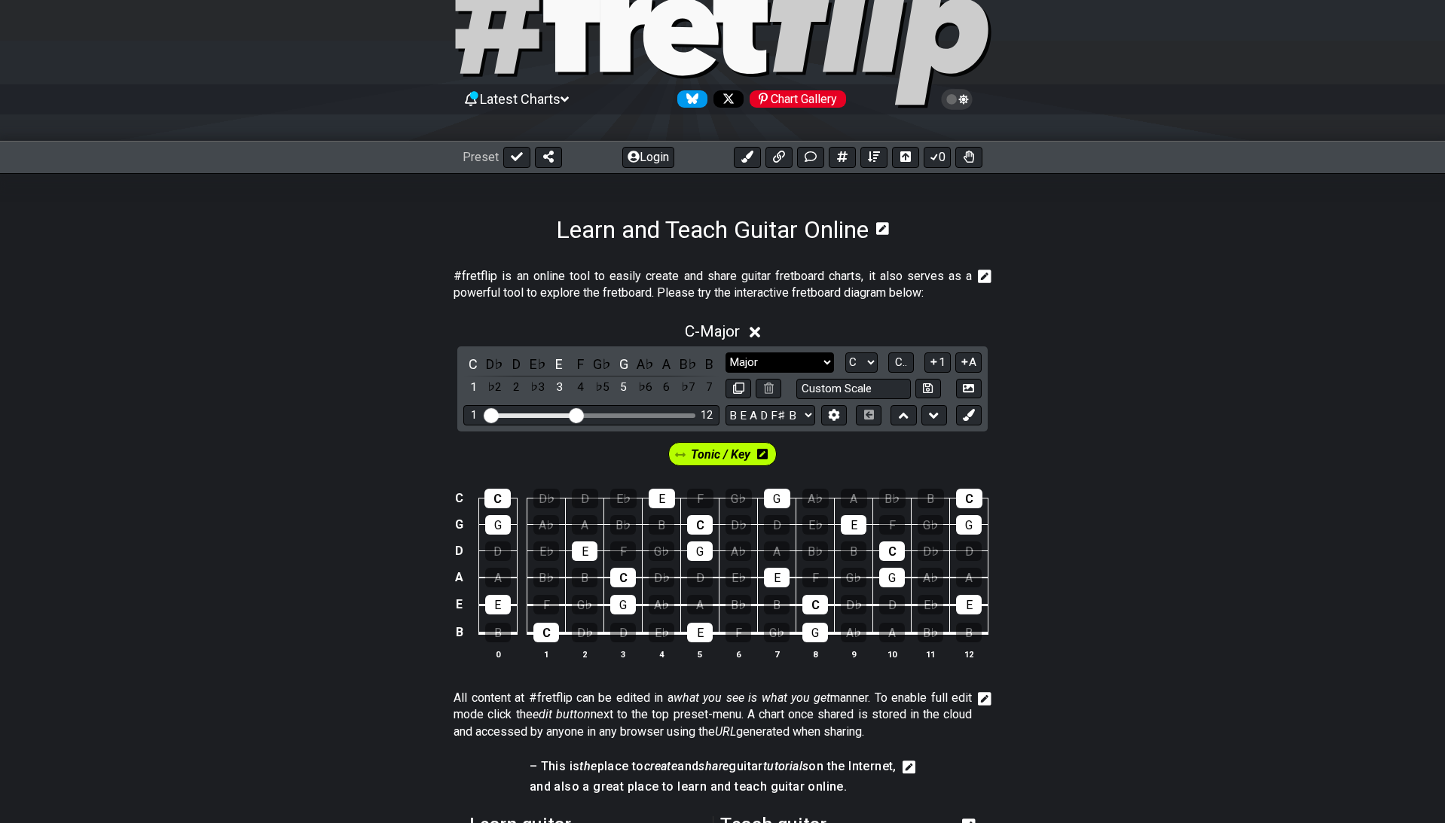
click at [726, 353] on select "Minor Pentatonic Click to edit Minor Pentatonic Major Pentatonic Minor Blues Ma…" at bounding box center [780, 363] width 108 height 20
click option "Minor Pentatonic" at bounding box center [0, 0] width 0 height 0
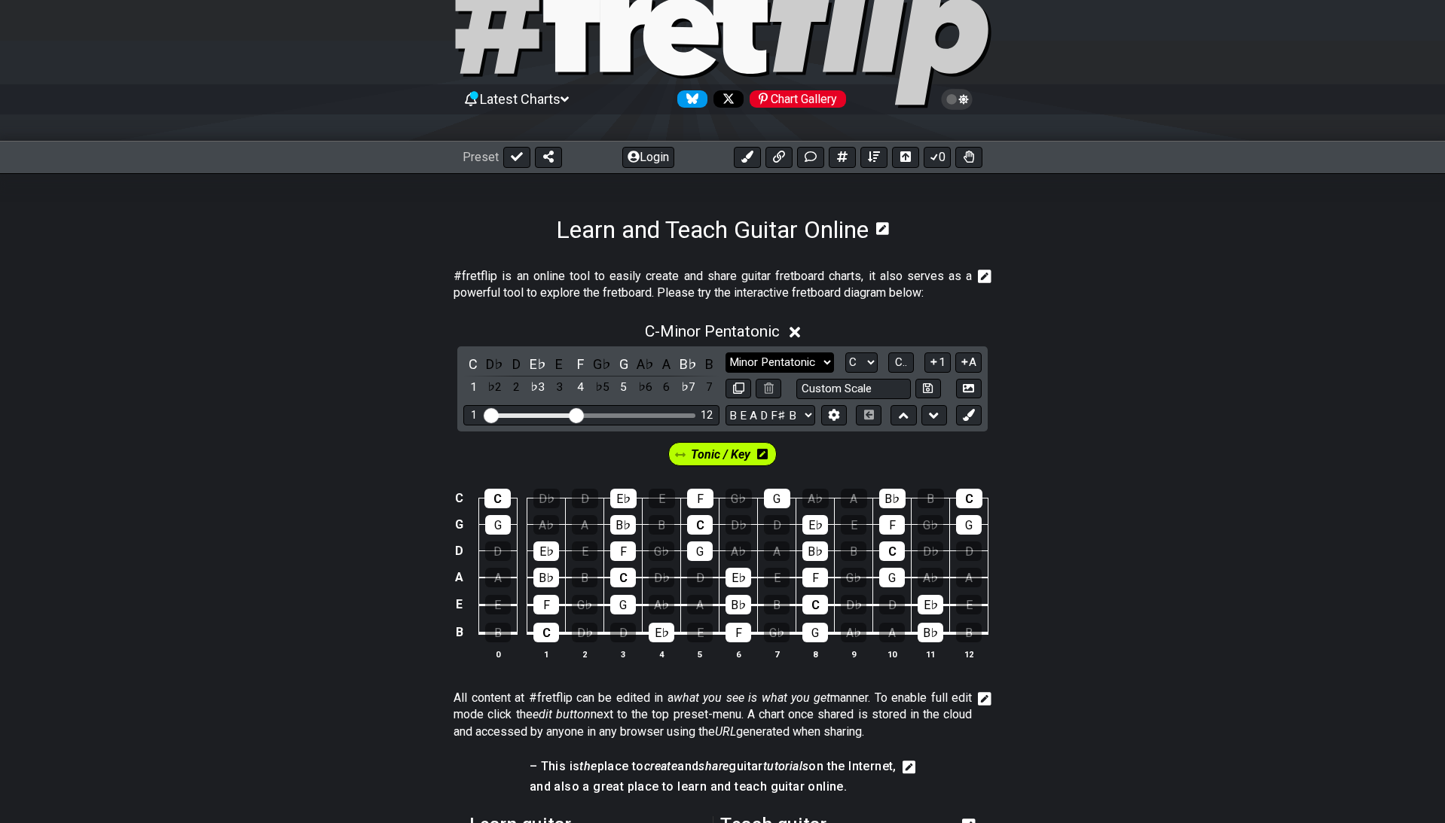
click at [726, 353] on select "Minor Pentatonic Click to edit Minor Pentatonic Major Pentatonic Minor Blues Ma…" at bounding box center [780, 363] width 108 height 20
click option "Major Pentatonic" at bounding box center [0, 0] width 0 height 0
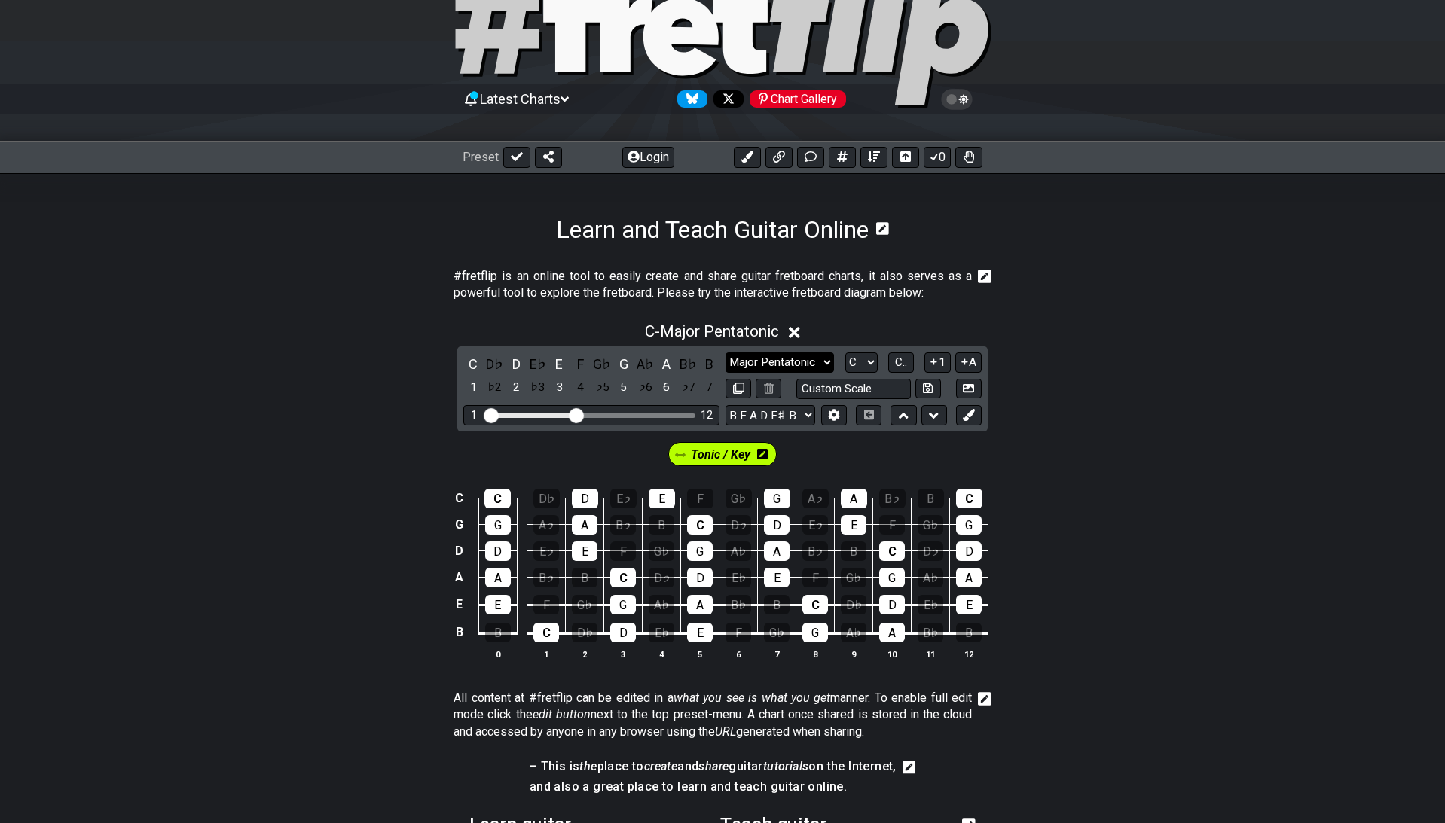
click at [726, 353] on select "Minor Pentatonic Click to edit Minor Pentatonic Major Pentatonic Minor Blues Ma…" at bounding box center [780, 363] width 108 height 20
click option "Minor Pentatonic" at bounding box center [0, 0] width 0 height 0
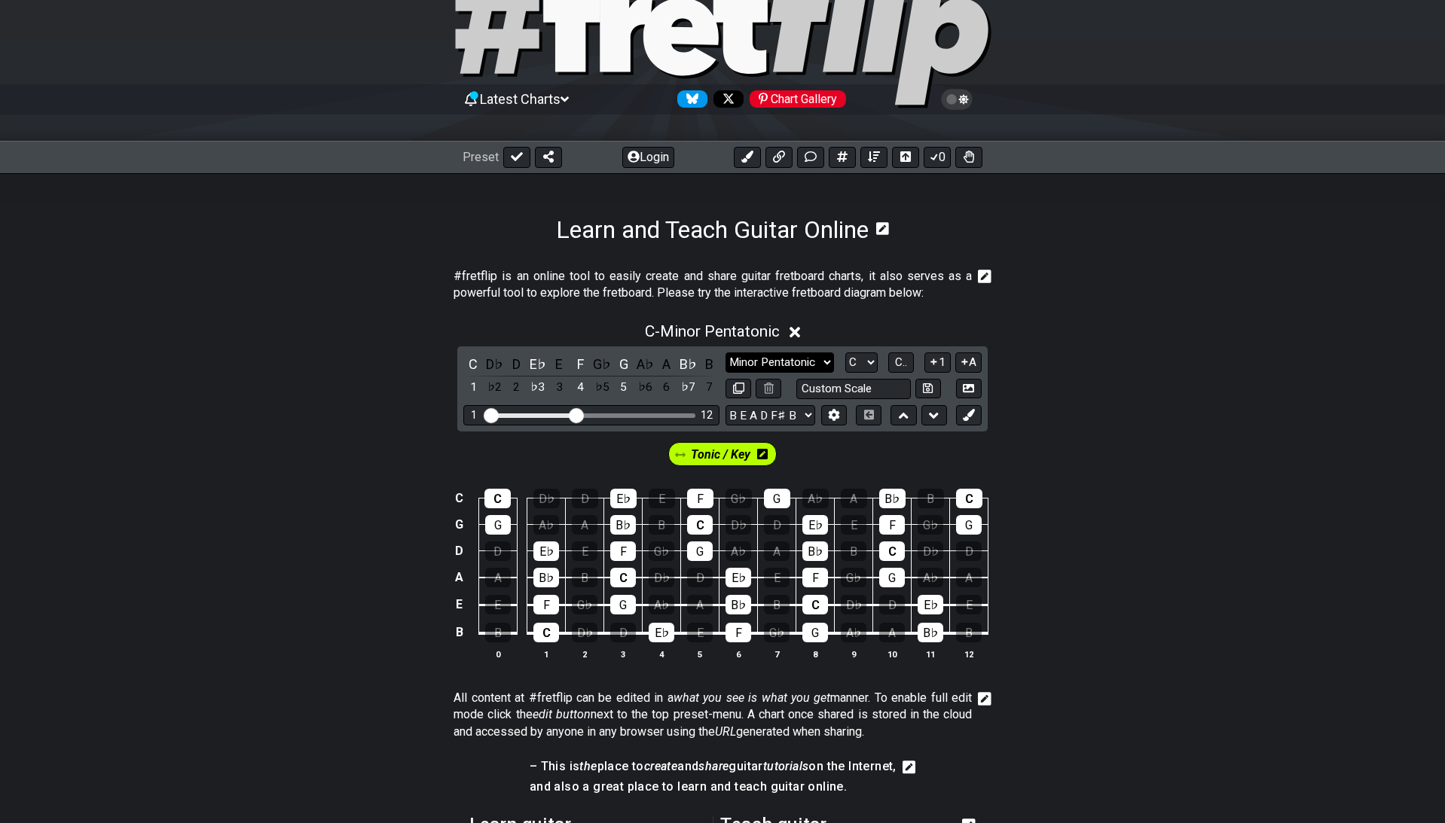
click at [726, 353] on select "Minor Pentatonic Click to edit Minor Pentatonic Major Pentatonic Minor Blues Ma…" at bounding box center [780, 363] width 108 height 20
click option "Major / [PERSON_NAME]" at bounding box center [0, 0] width 0 height 0
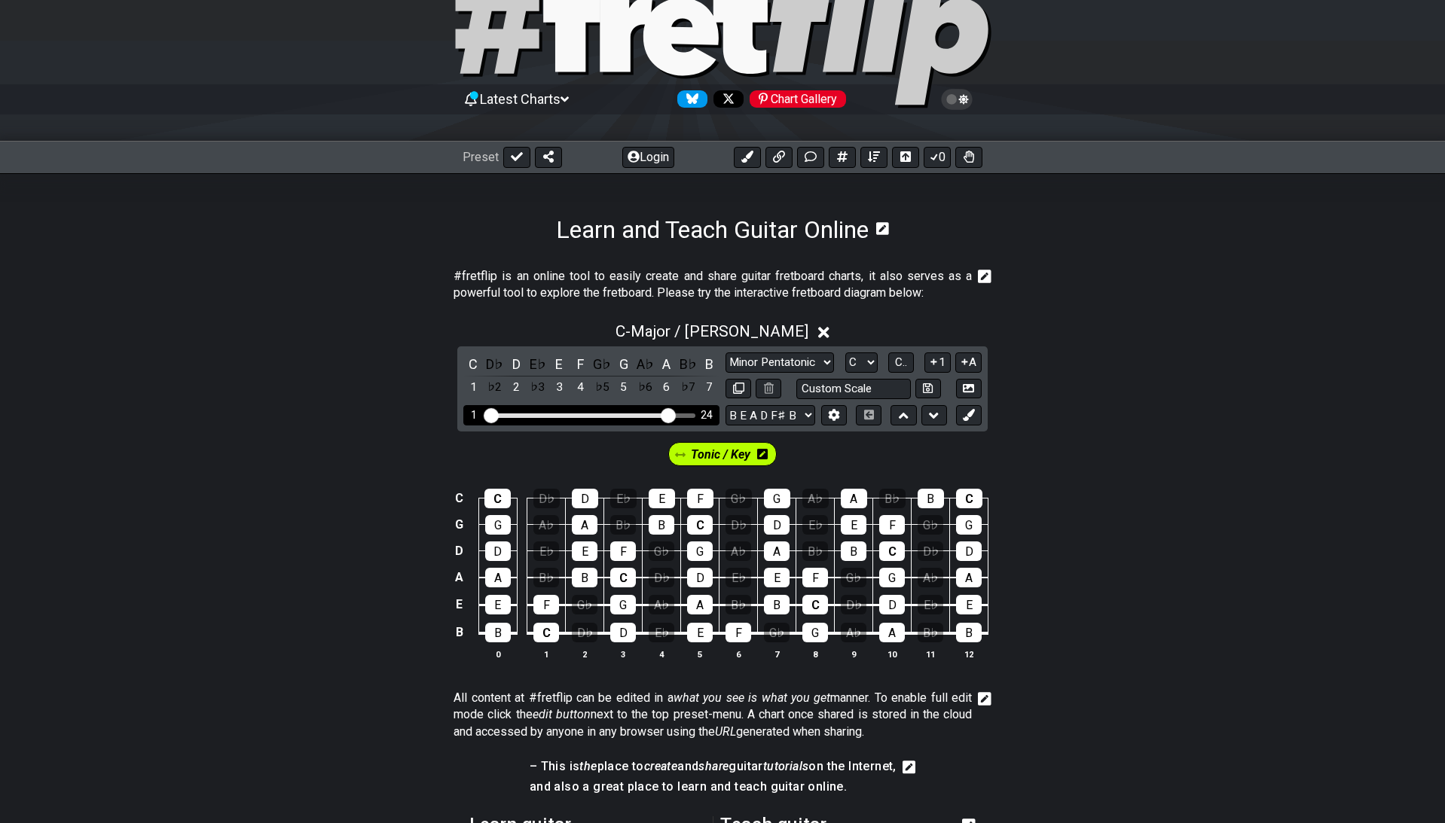
drag, startPoint x: 578, startPoint y: 399, endPoint x: 671, endPoint y: 396, distance: 92.7
click at [671, 414] on input "Visible fret range" at bounding box center [591, 414] width 214 height 0
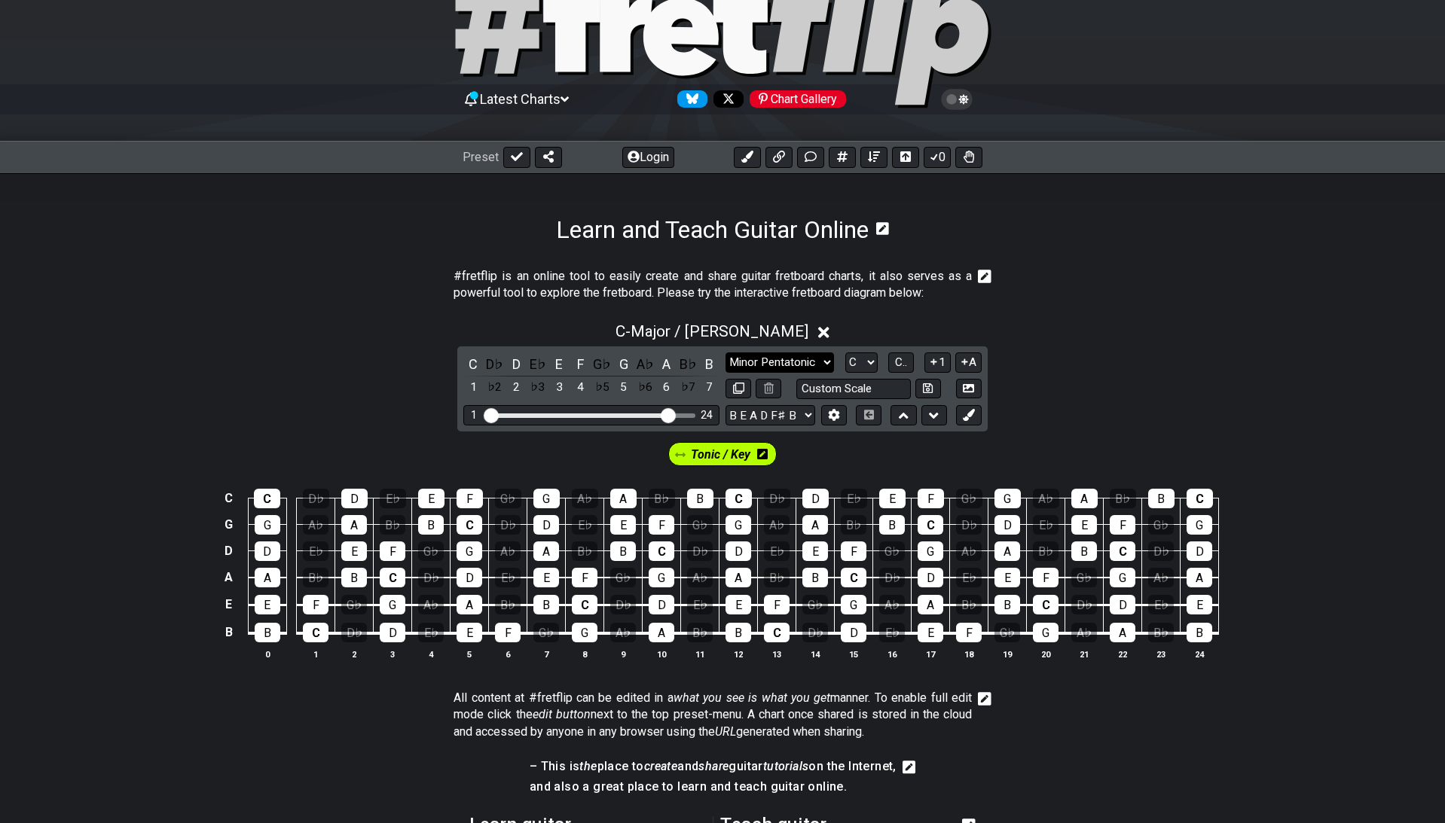
click at [726, 353] on select "Minor Pentatonic Click to edit Minor Pentatonic Major Pentatonic Minor Blues Ma…" at bounding box center [780, 363] width 108 height 20
click option "Major 7th" at bounding box center [0, 0] width 0 height 0
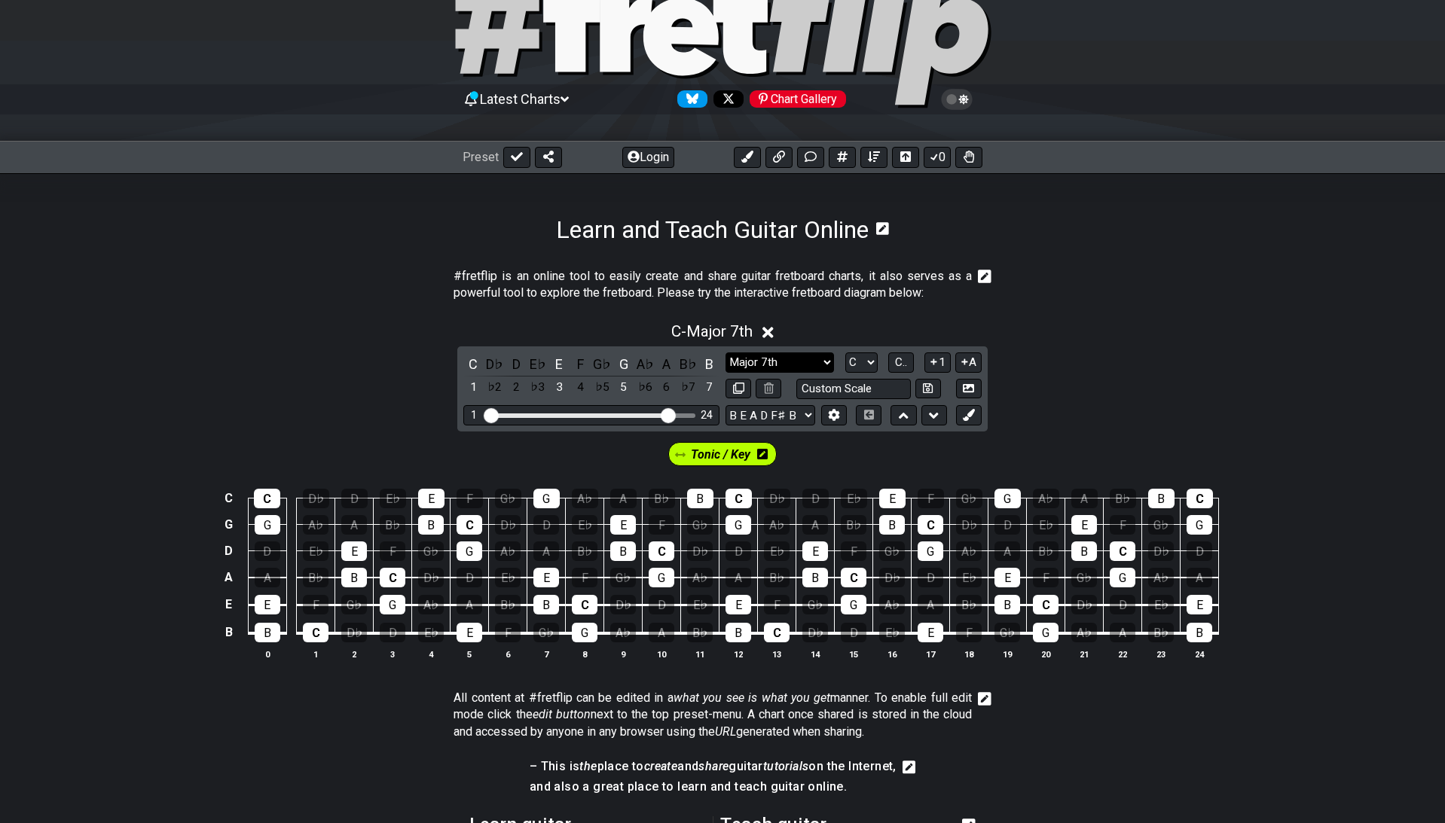
click at [726, 353] on select "Minor Pentatonic Click to edit Minor Pentatonic Major Pentatonic Minor Blues Ma…" at bounding box center [780, 363] width 108 height 20
click option "Augmented 7th" at bounding box center [0, 0] width 0 height 0
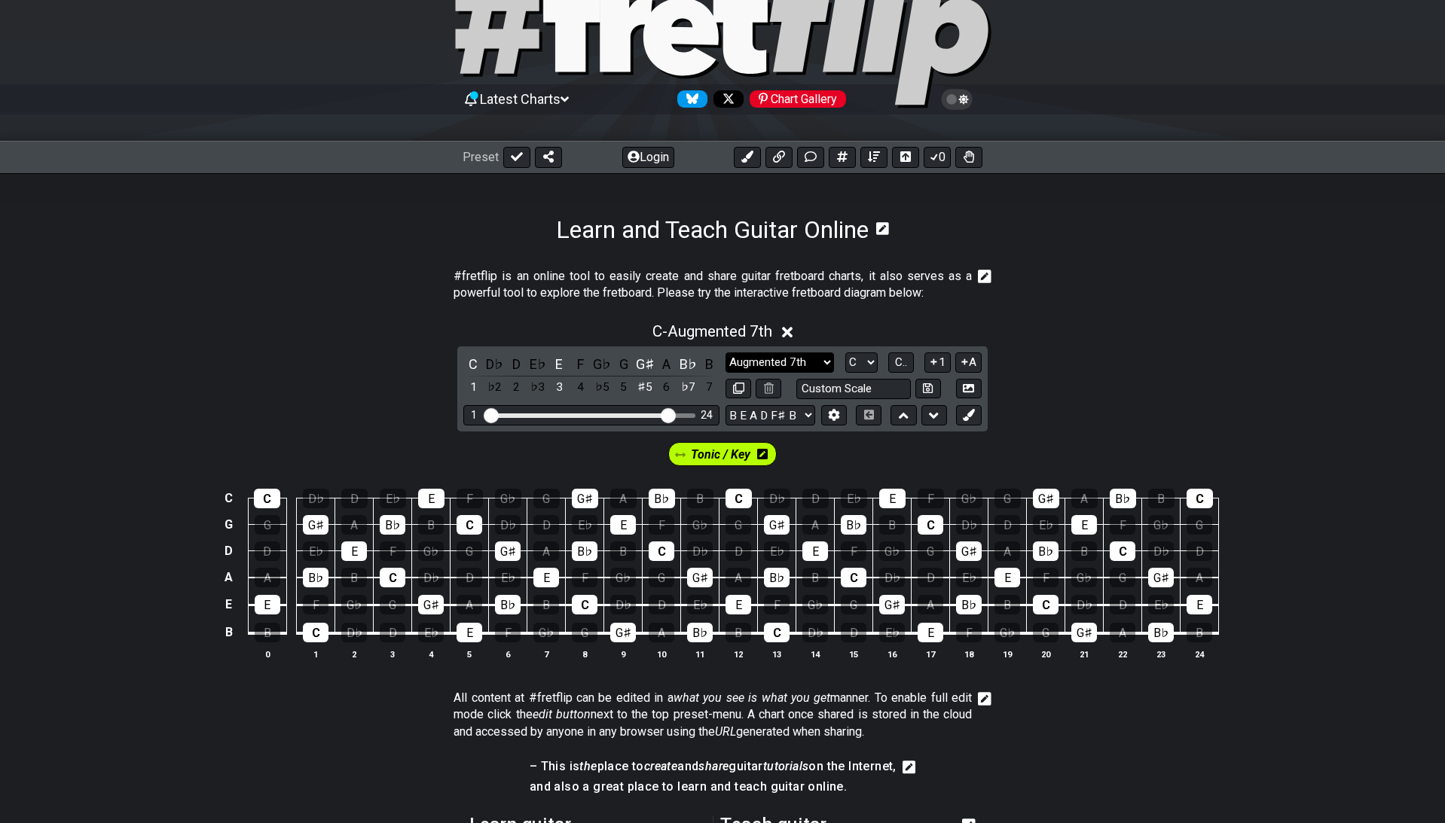
click at [726, 353] on select "Minor Pentatonic Click to edit Minor Pentatonic Major Pentatonic Minor Blues Ma…" at bounding box center [780, 363] width 108 height 20
select select "[PERSON_NAME]"
click option "[PERSON_NAME]" at bounding box center [0, 0] width 0 height 0
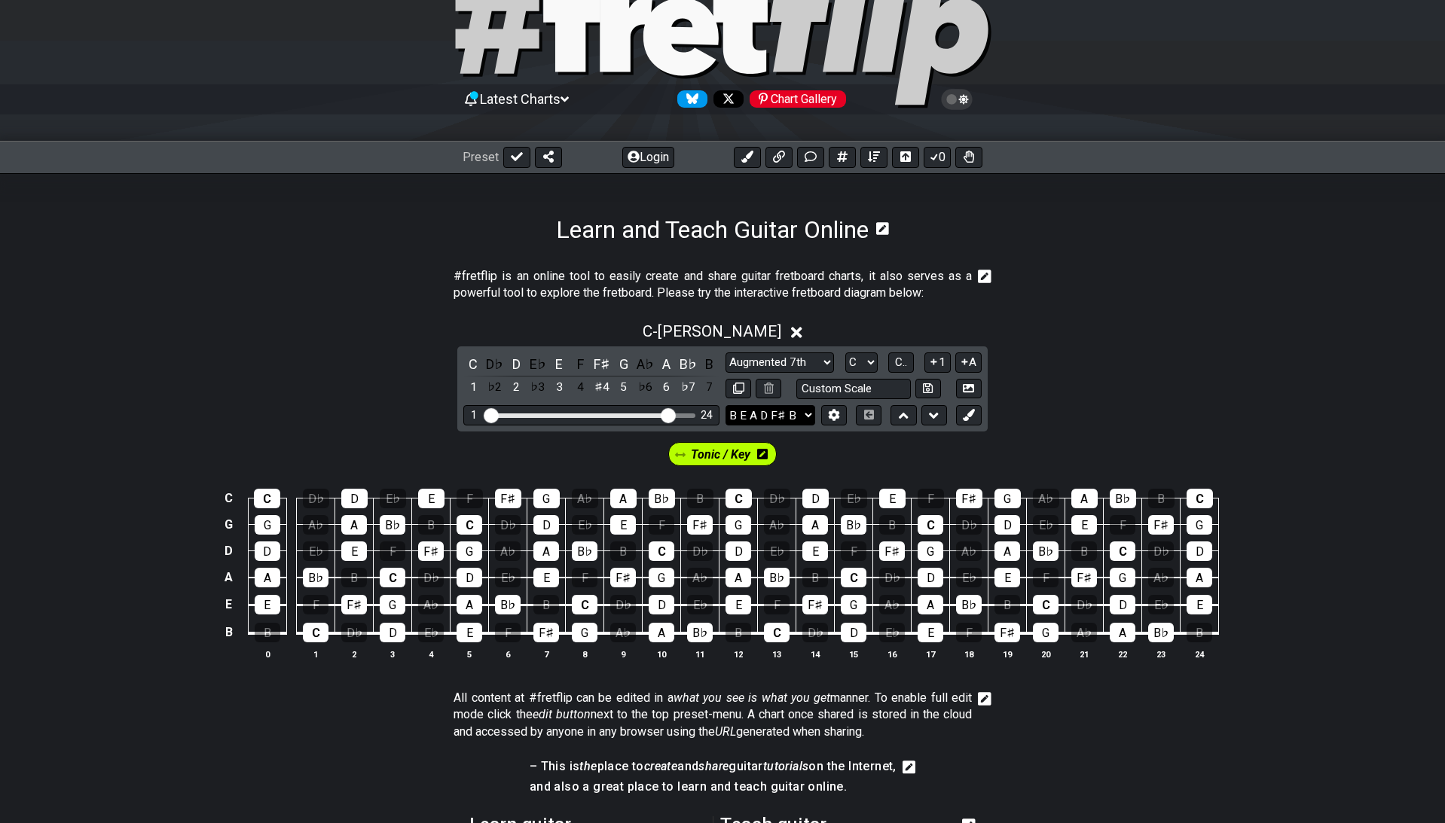
click at [726, 405] on select "E A D G B E B E A D G C E A D G B E B E A D F♯ B A D G C E A D A D G B E E♭ A♭ …" at bounding box center [771, 415] width 90 height 20
click option "E A D G B E" at bounding box center [0, 0] width 0 height 0
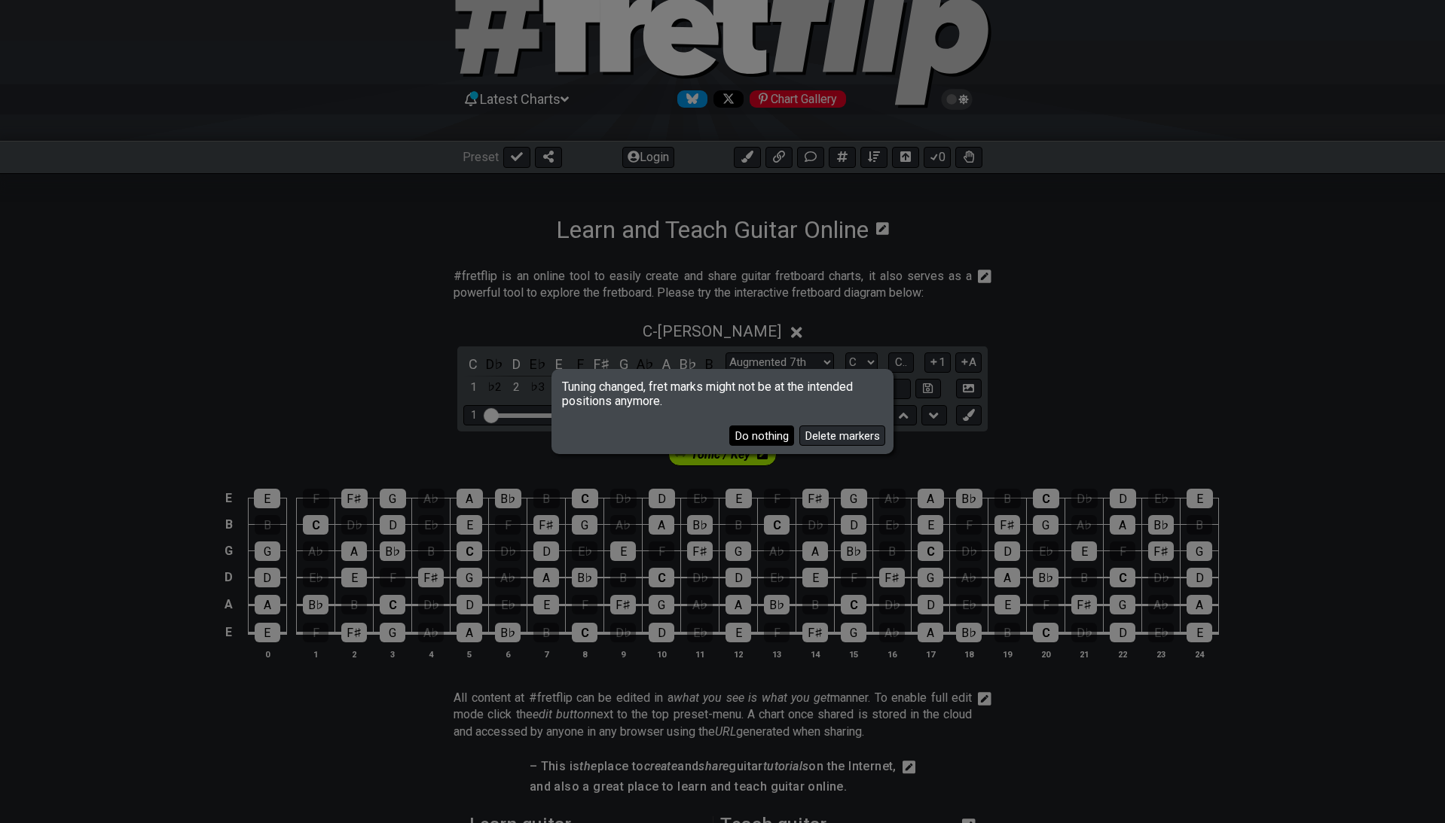
click at [775, 434] on button "Do nothing" at bounding box center [761, 436] width 65 height 20
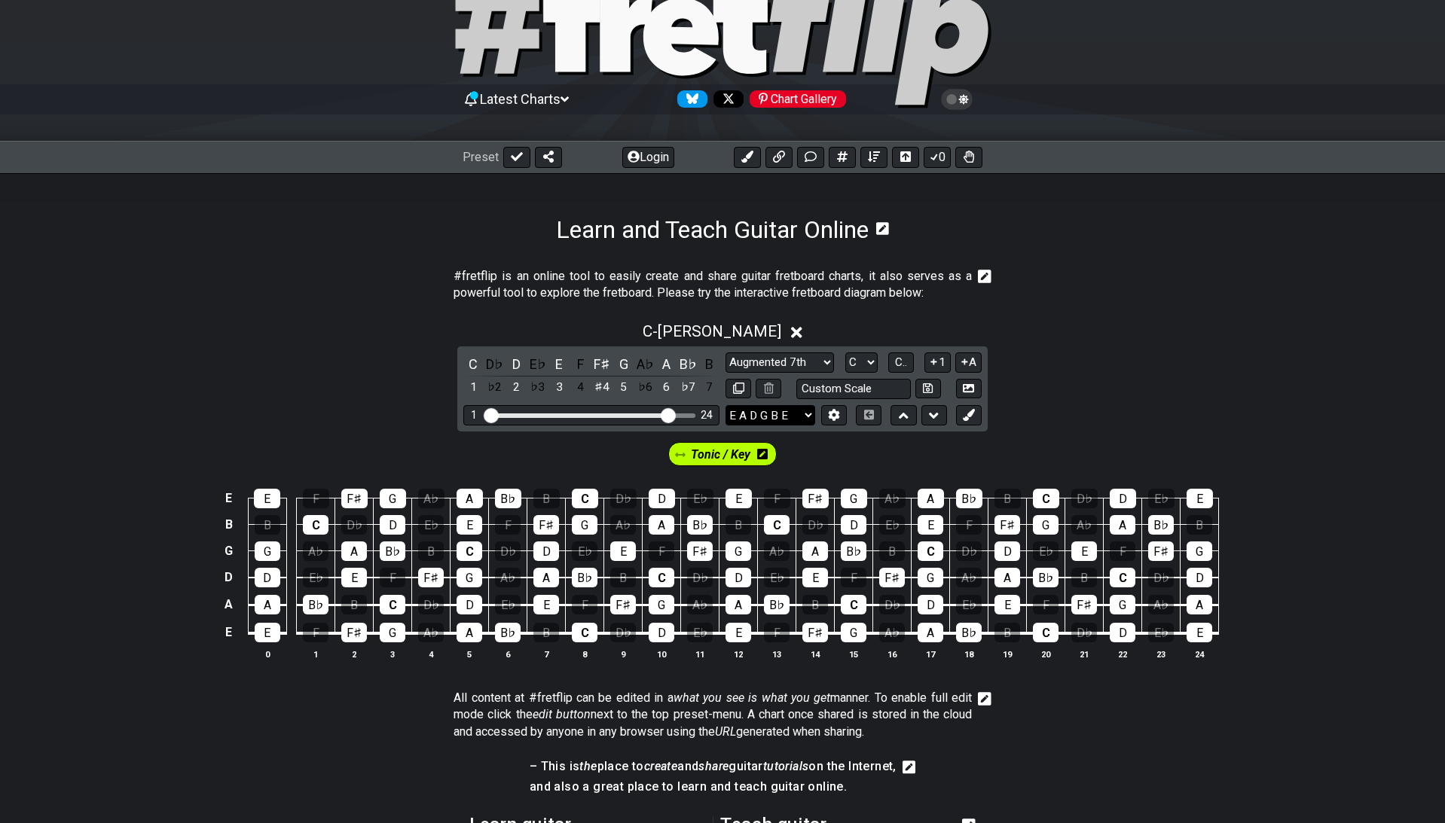
click at [726, 405] on select "E A D G B E B E A D G C E A D G B E B E A D F♯ B A D G C E A D A D G B E E♭ A♭ …" at bounding box center [771, 415] width 90 height 20
select select "B E A D F# B"
click option "B E A D F♯ B" at bounding box center [0, 0] width 0 height 0
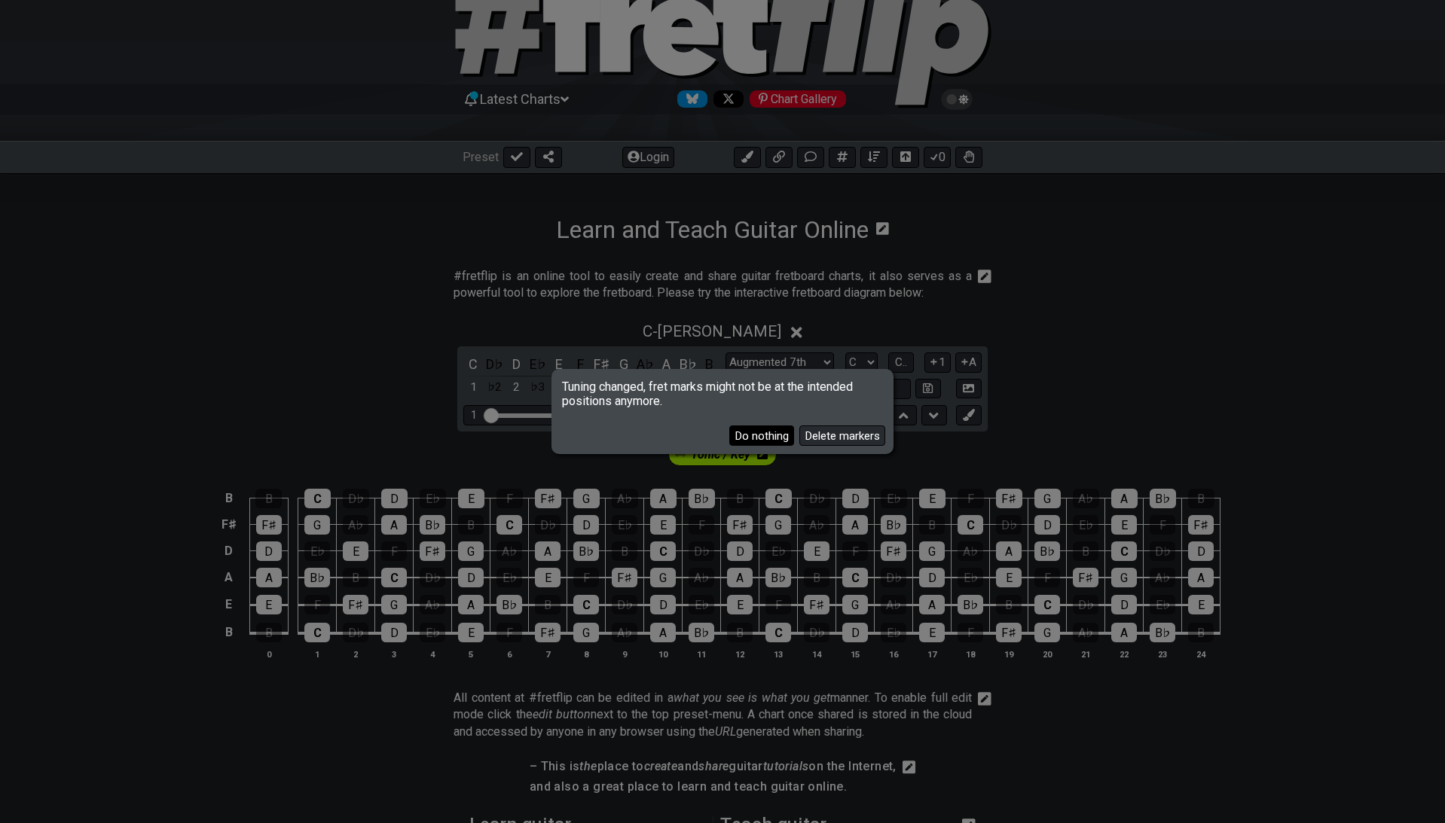
click at [758, 441] on button "Do nothing" at bounding box center [761, 436] width 65 height 20
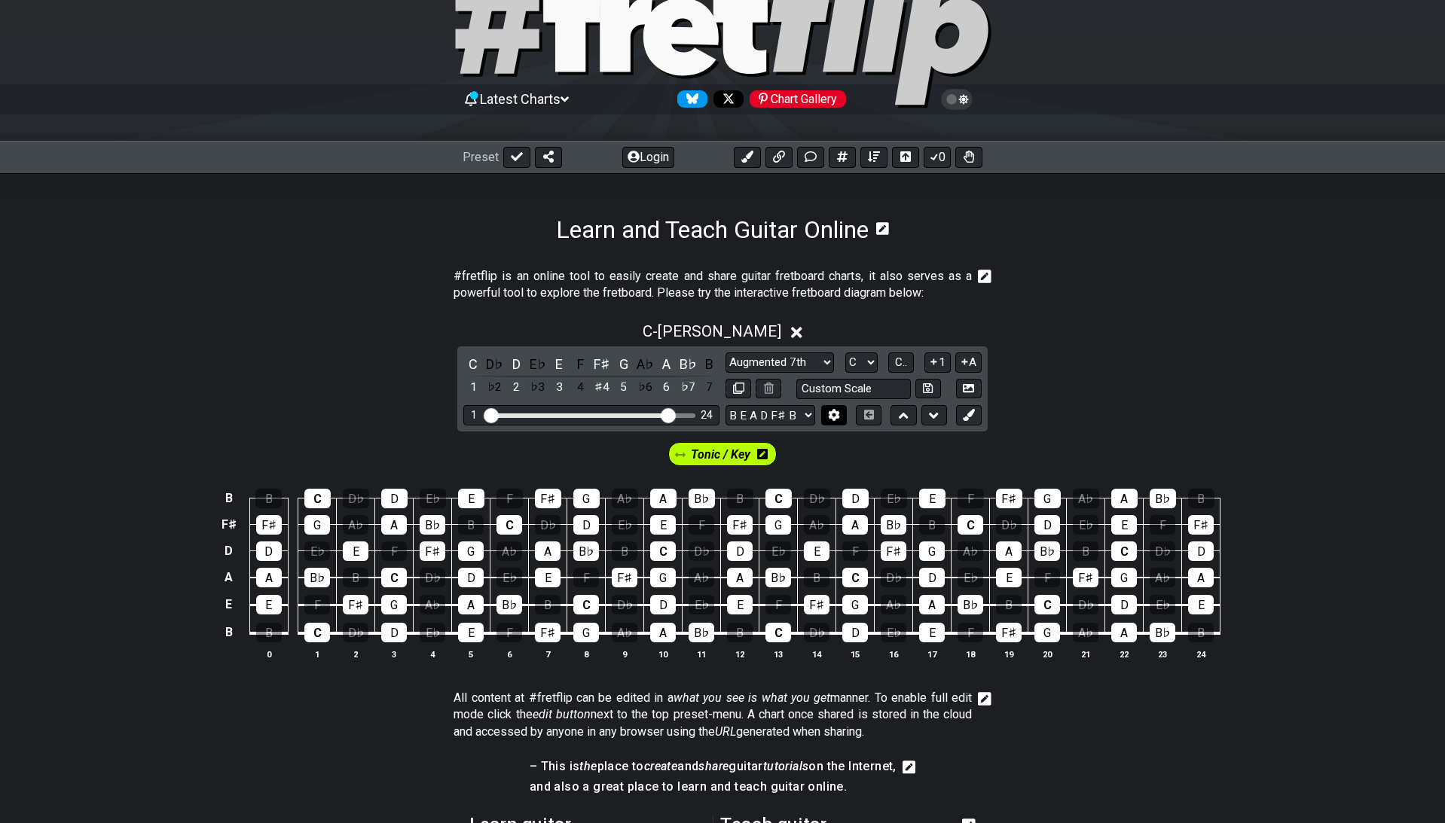
click at [837, 410] on icon at bounding box center [834, 415] width 11 height 11
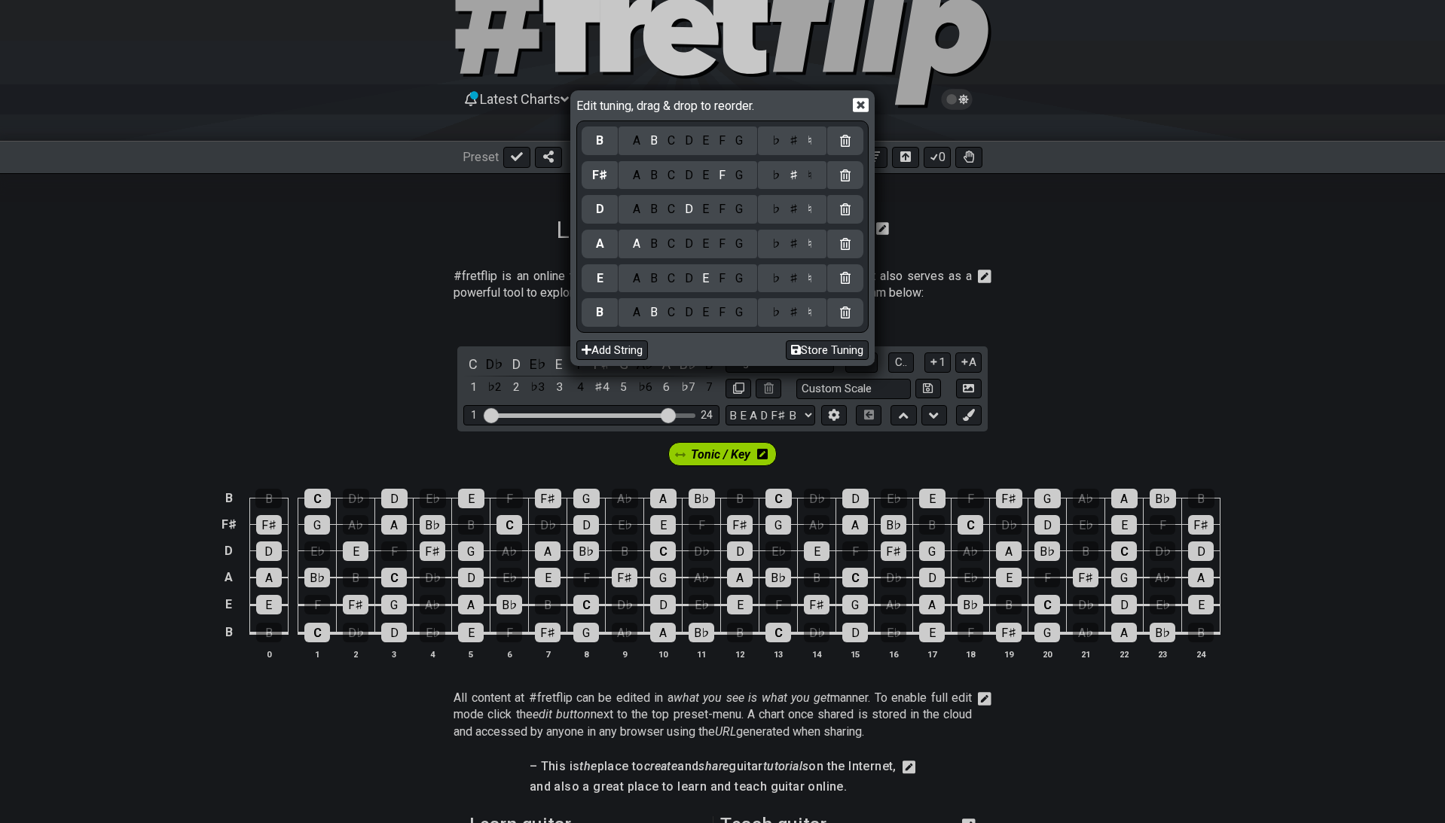
click at [845, 433] on div "Edit tuning, drag & drop to reorder. B A B C D E F G ♭ ♯ ♮ F♯ A B C D E F G ♭ ♯…" at bounding box center [722, 411] width 1445 height 823
click at [860, 105] on icon at bounding box center [861, 105] width 16 height 16
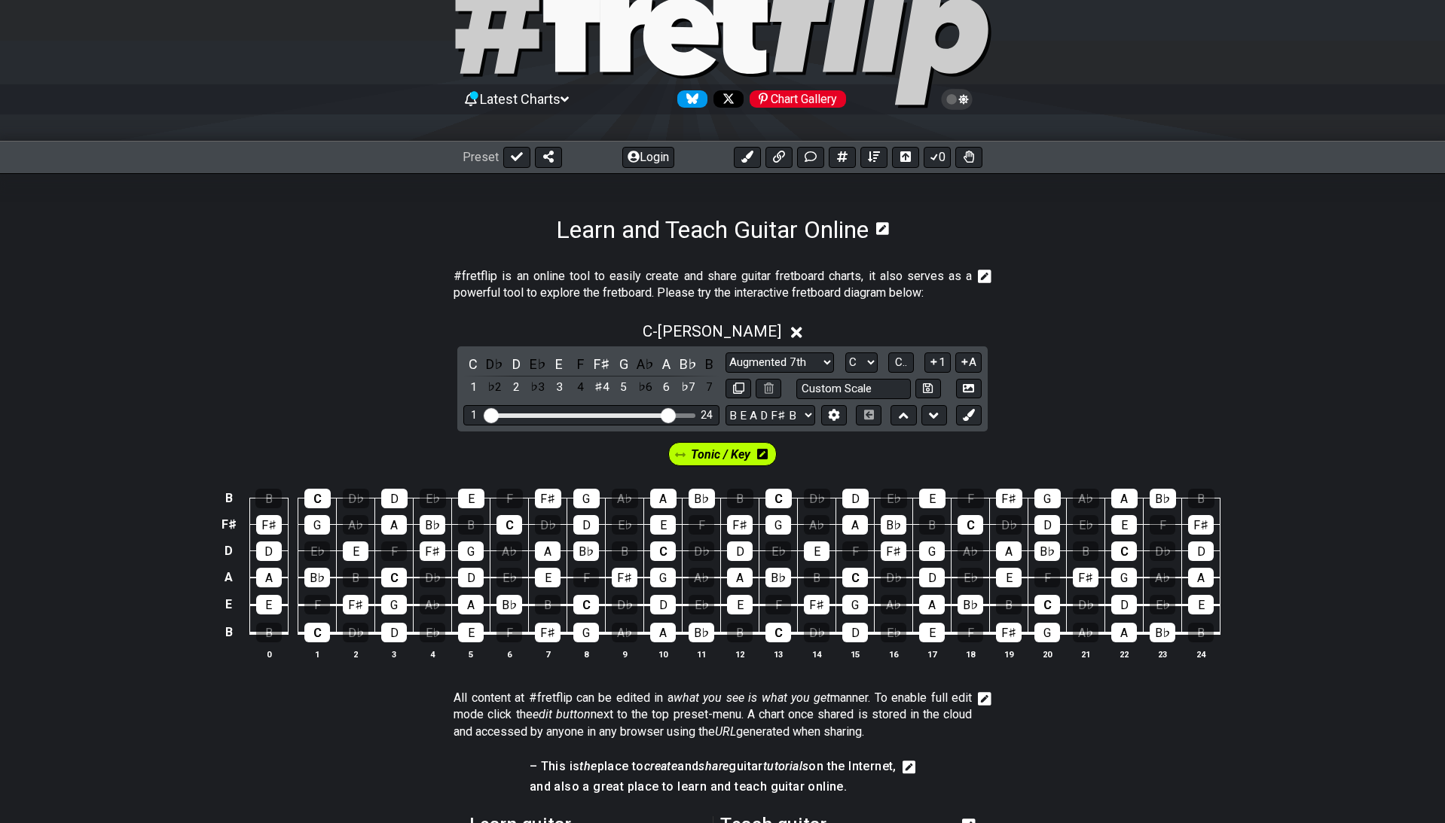
click at [831, 445] on div "Tonic / Key" at bounding box center [722, 451] width 1445 height 38
click at [790, 90] on div "Chart Gallery" at bounding box center [798, 98] width 96 height 17
click at [218, 244] on div "#fretflip is an online tool to easily create and share guitar fretboard charts,…" at bounding box center [722, 695] width 1445 height 903
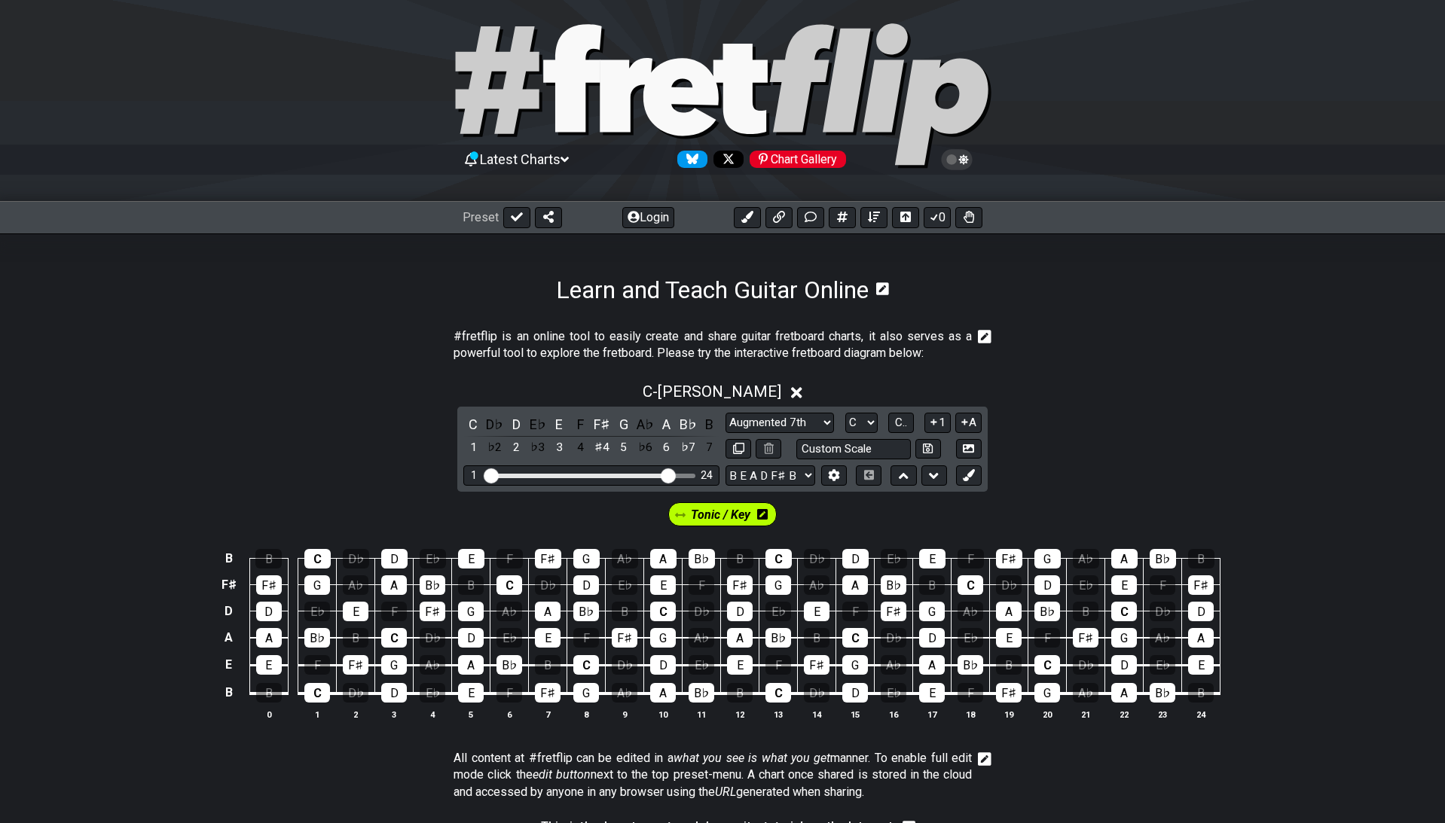
scroll to position [0, 0]
